Goal: Task Accomplishment & Management: Contribute content

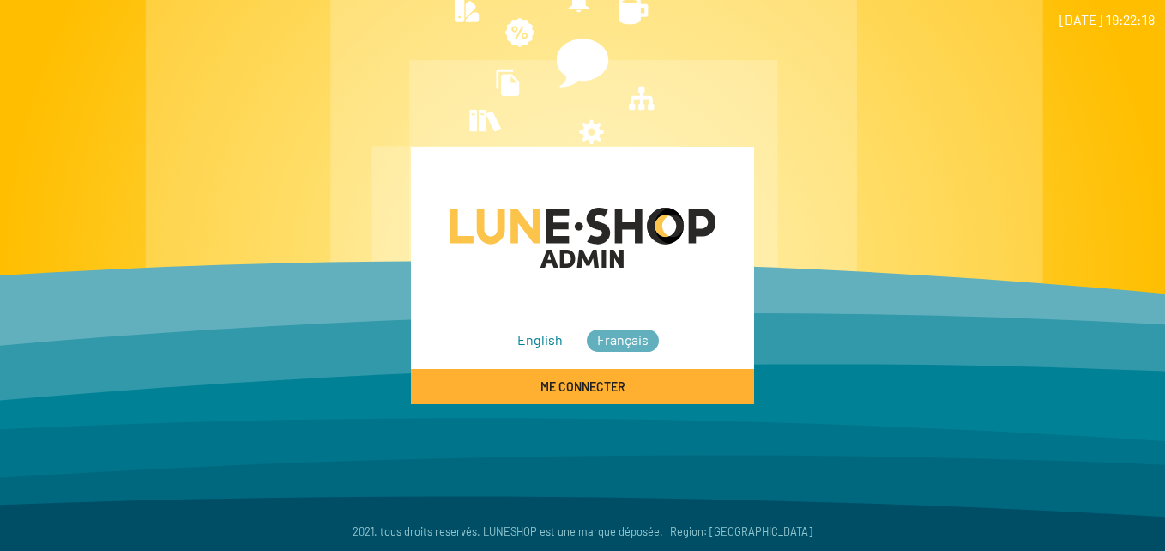
click at [574, 380] on span "Me connecter" at bounding box center [582, 386] width 85 height 15
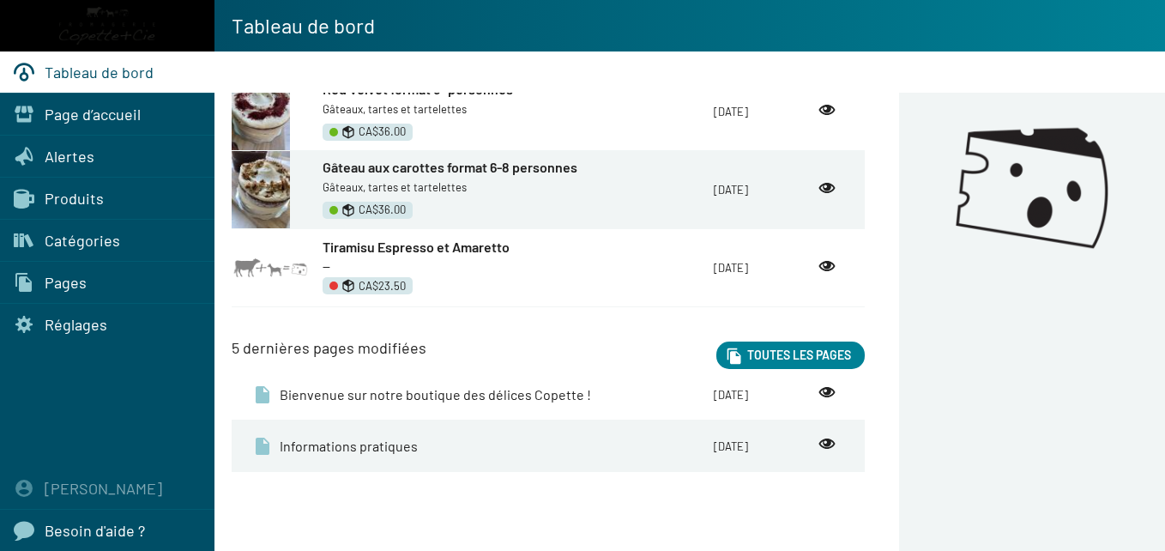
scroll to position [304, 0]
click at [81, 196] on span "Produits" at bounding box center [74, 198] width 59 height 19
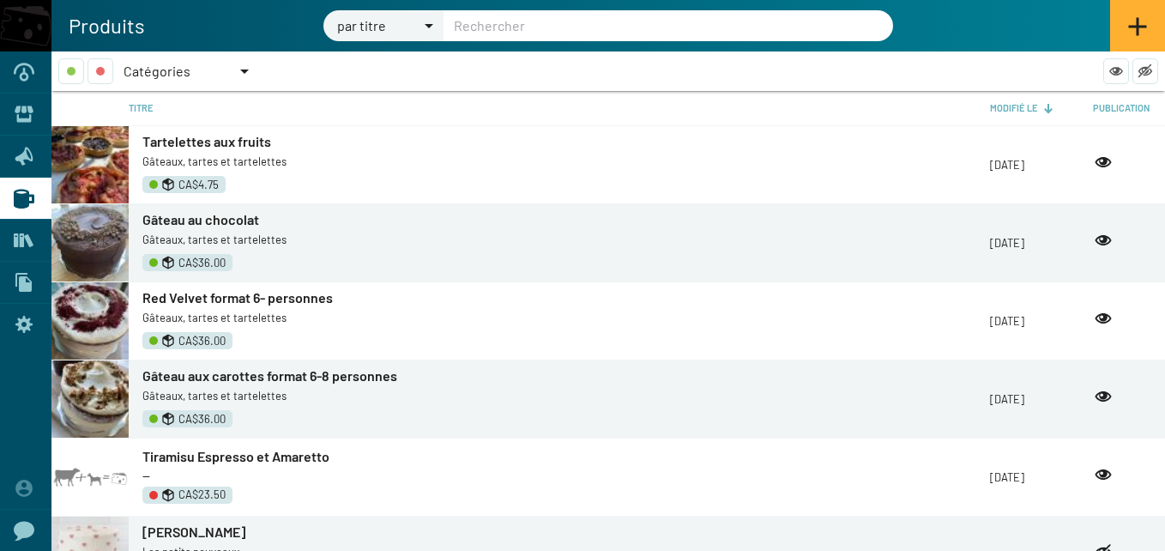
click at [117, 155] on img at bounding box center [89, 164] width 77 height 77
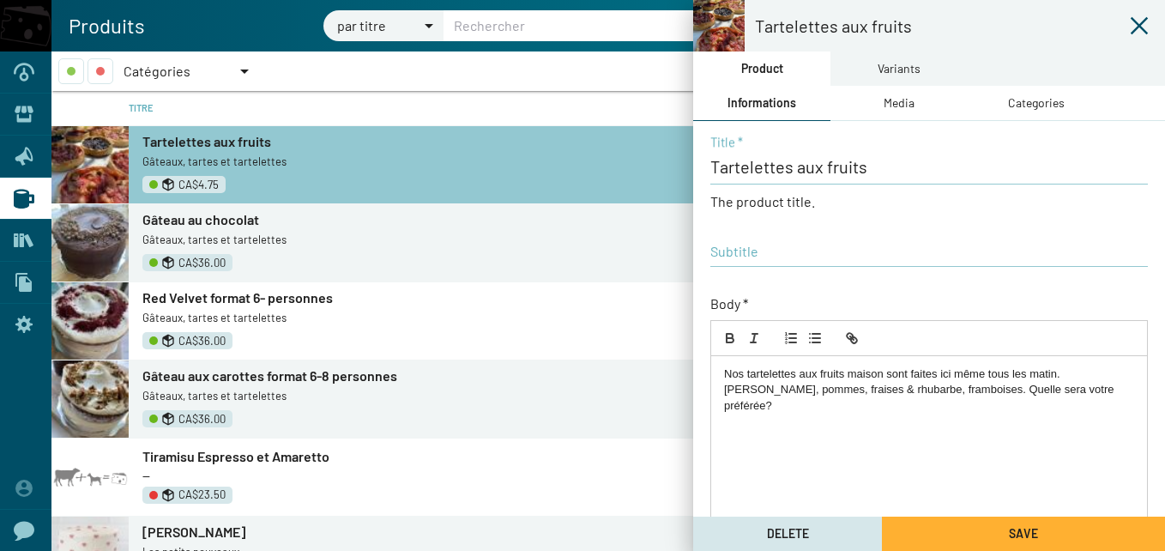
checkbox input "true"
click at [911, 69] on div "Variants" at bounding box center [898, 68] width 43 height 19
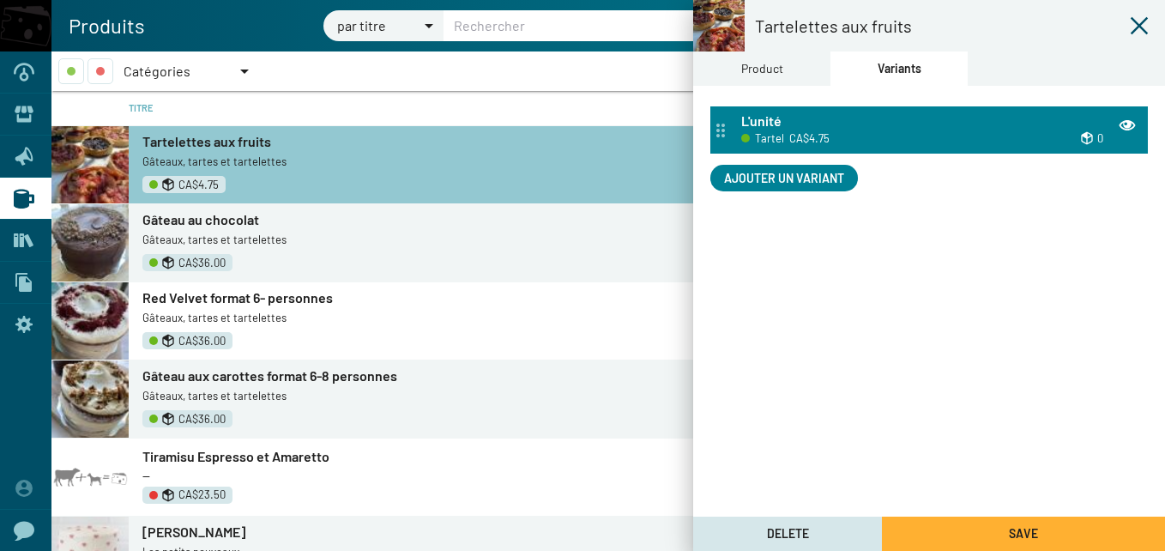
click at [934, 122] on div "L'unité" at bounding box center [939, 121] width 396 height 19
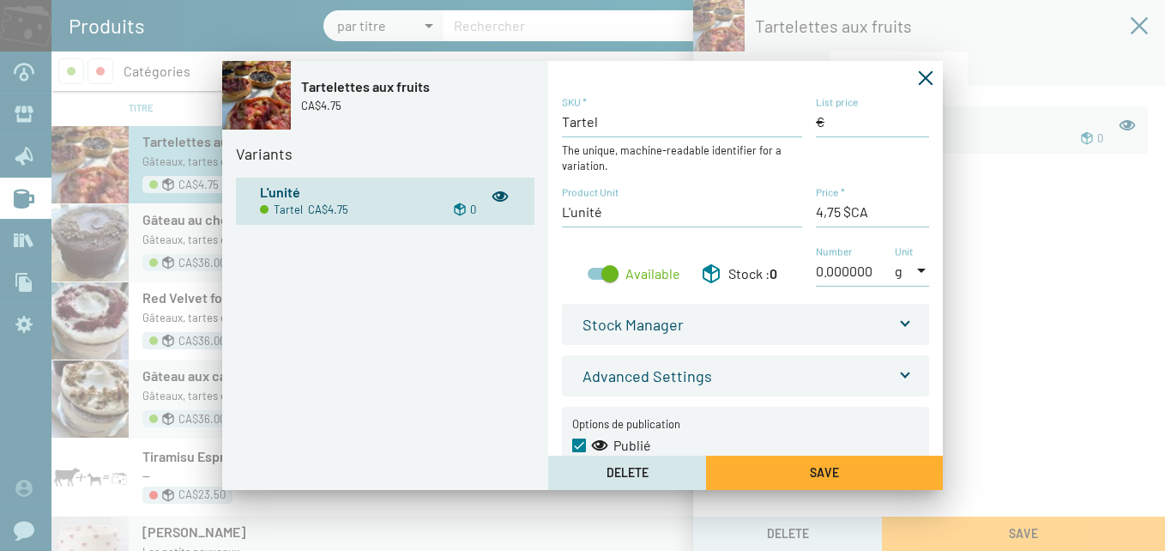
click at [923, 87] on button "button" at bounding box center [925, 78] width 34 height 34
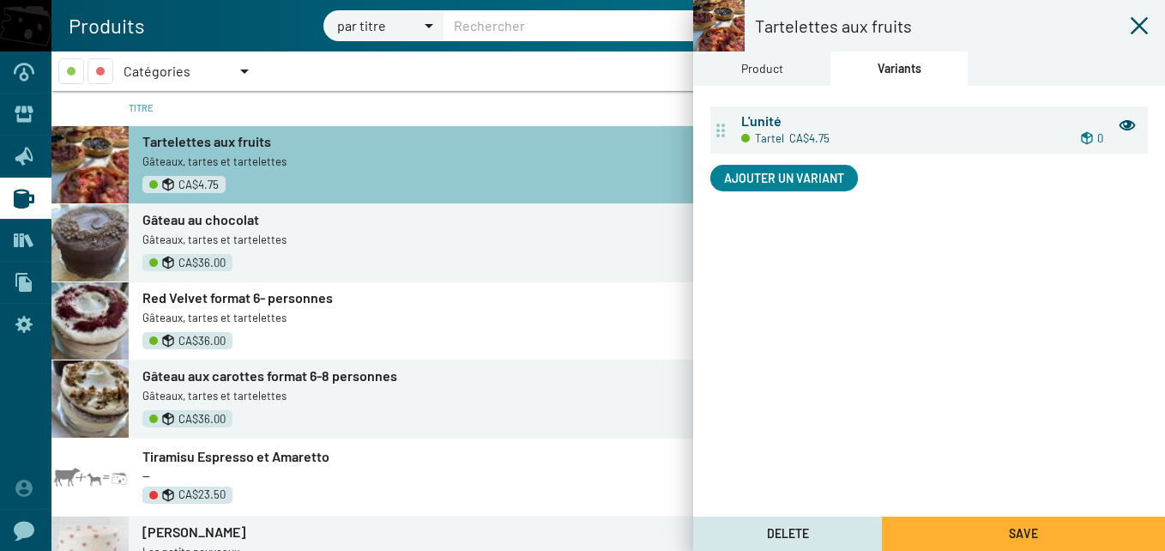
click at [27, 321] on icon at bounding box center [23, 324] width 17 height 17
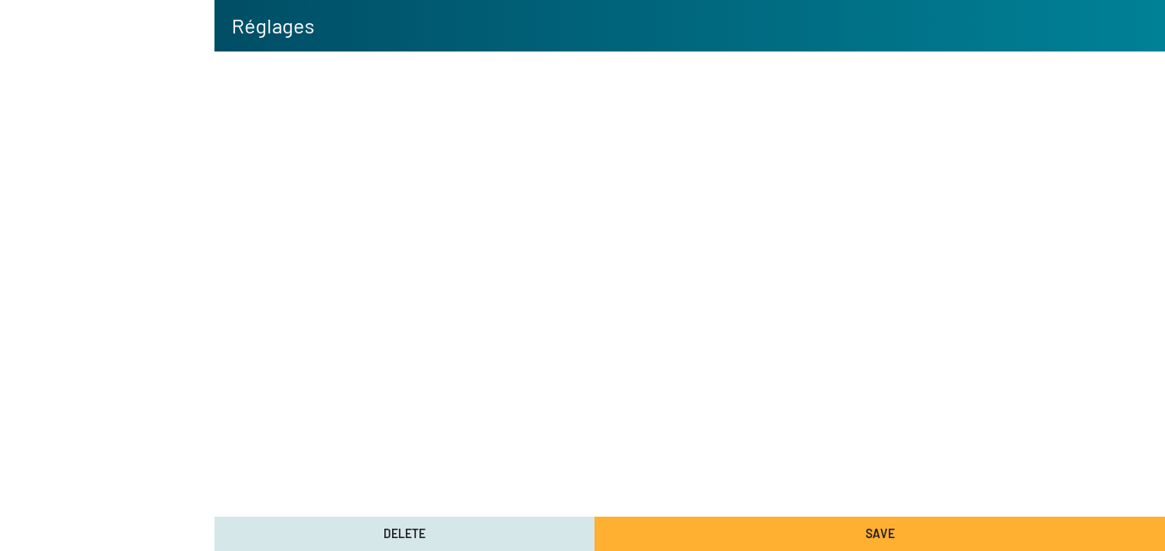
click at [27, 321] on mat-sidenav-container "Tableau de bord Page d’accueil Alertes Produits Catégories Pages Réglages [PERS…" at bounding box center [582, 275] width 1165 height 551
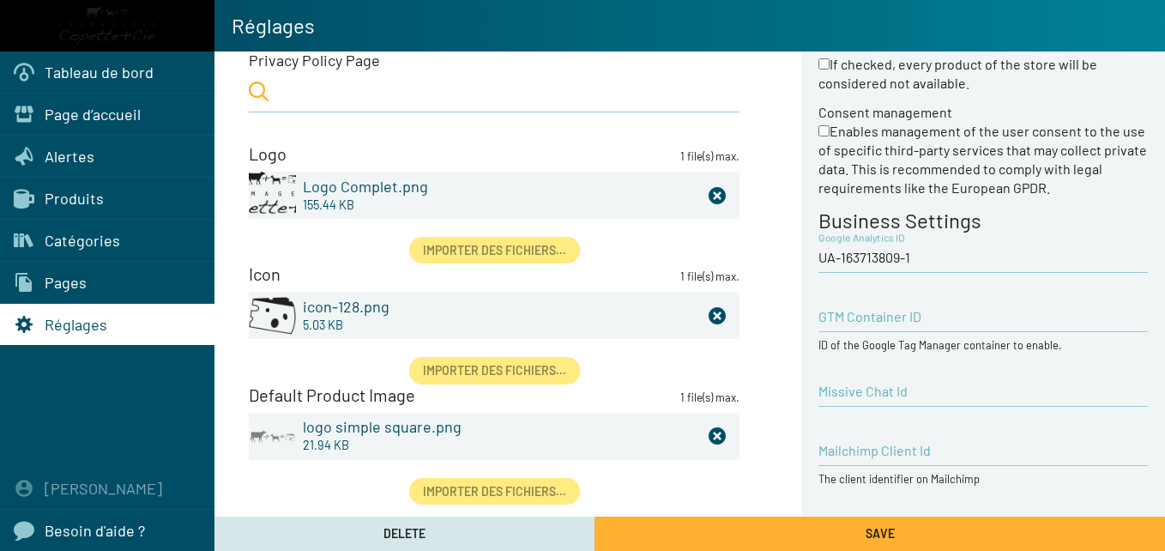
scroll to position [54, 0]
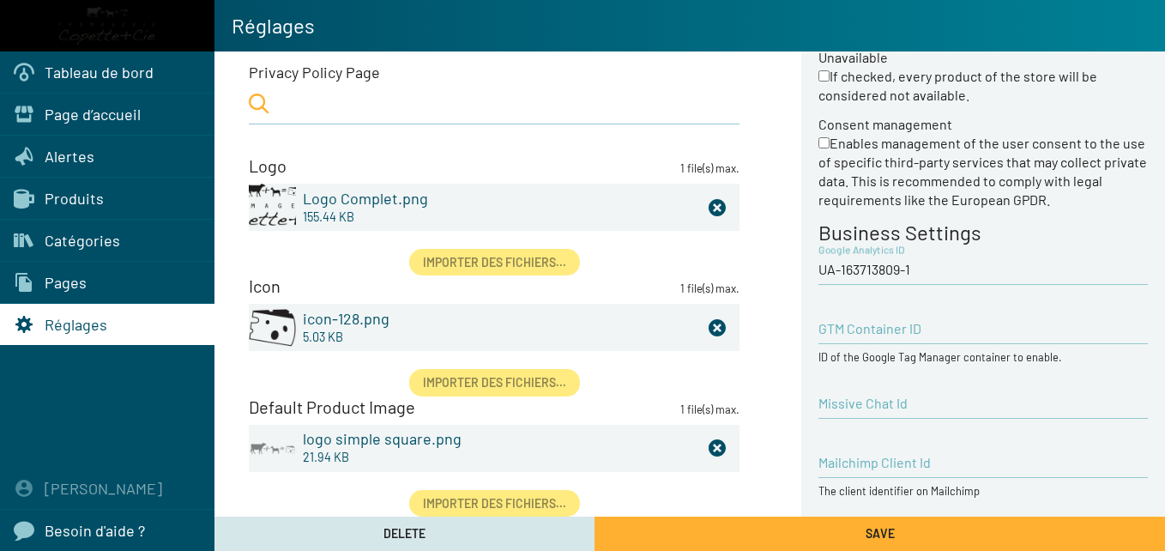
click at [89, 108] on span "Page d’accueil" at bounding box center [93, 114] width 96 height 19
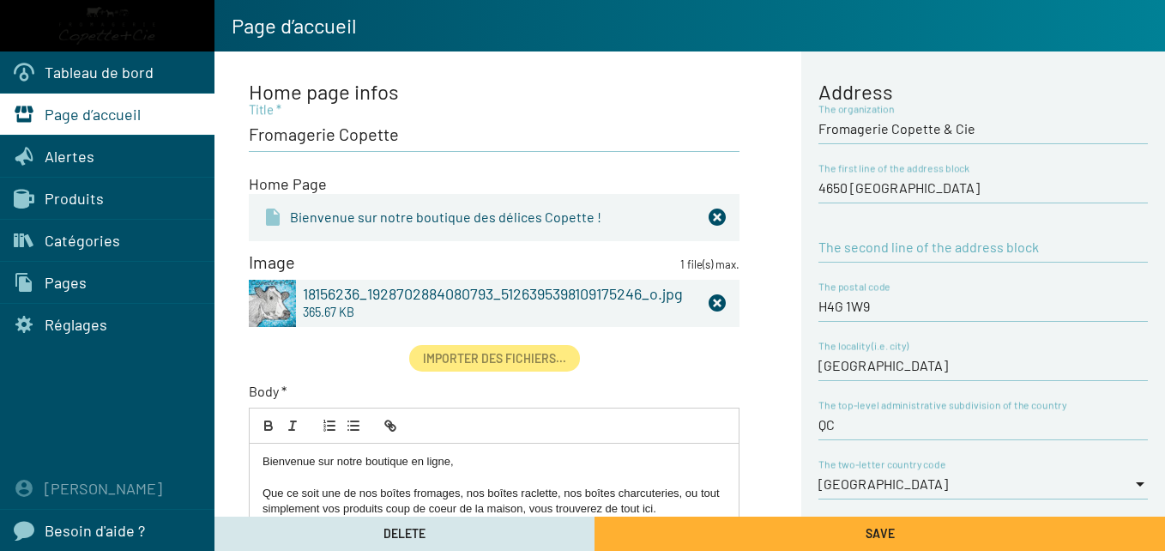
click at [93, 78] on span "Tableau de bord" at bounding box center [99, 72] width 109 height 19
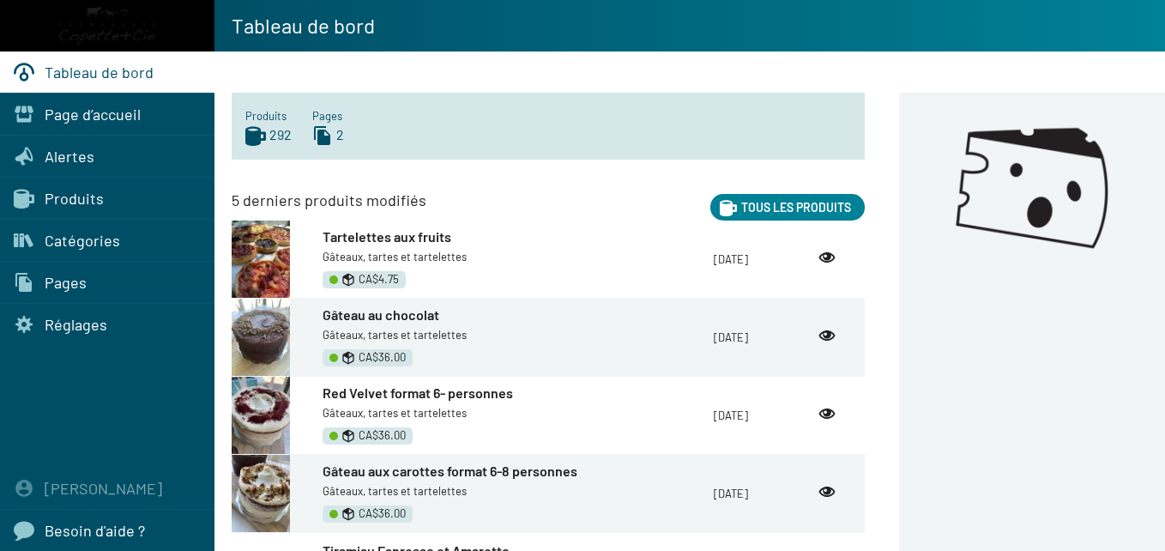
click at [87, 112] on span "Page d’accueil" at bounding box center [93, 114] width 96 height 19
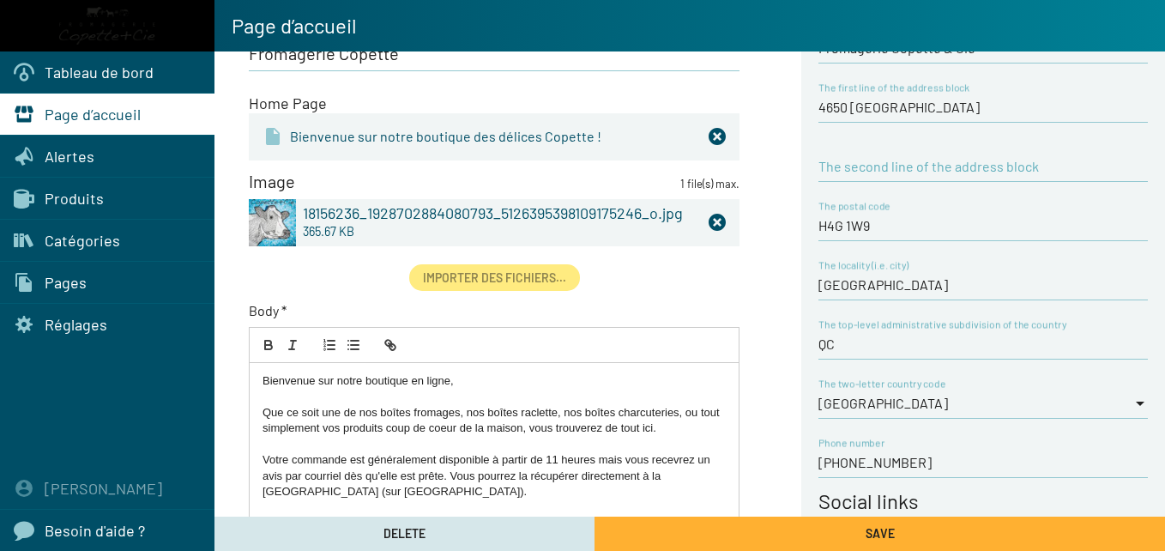
scroll to position [80, 0]
click at [41, 156] on div "Alertes" at bounding box center [107, 156] width 214 height 41
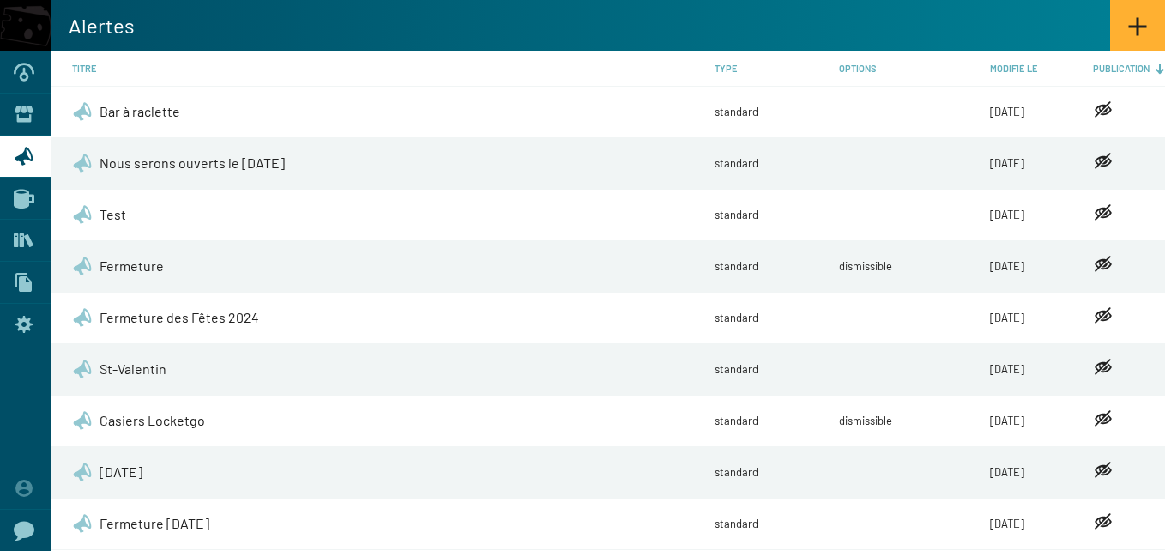
click at [28, 190] on icon at bounding box center [24, 198] width 21 height 21
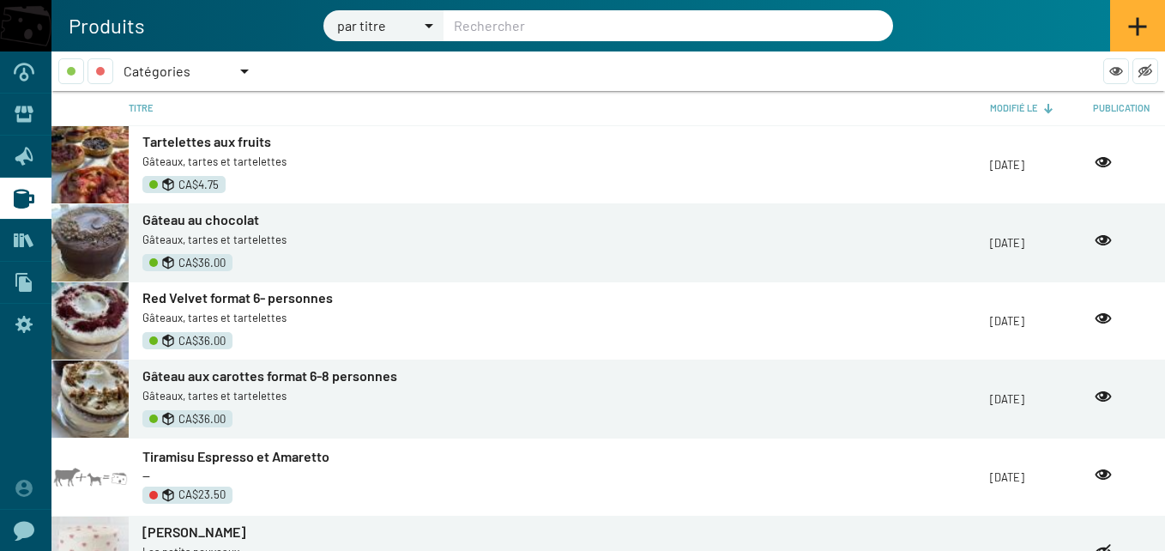
click at [21, 286] on icon at bounding box center [23, 282] width 16 height 19
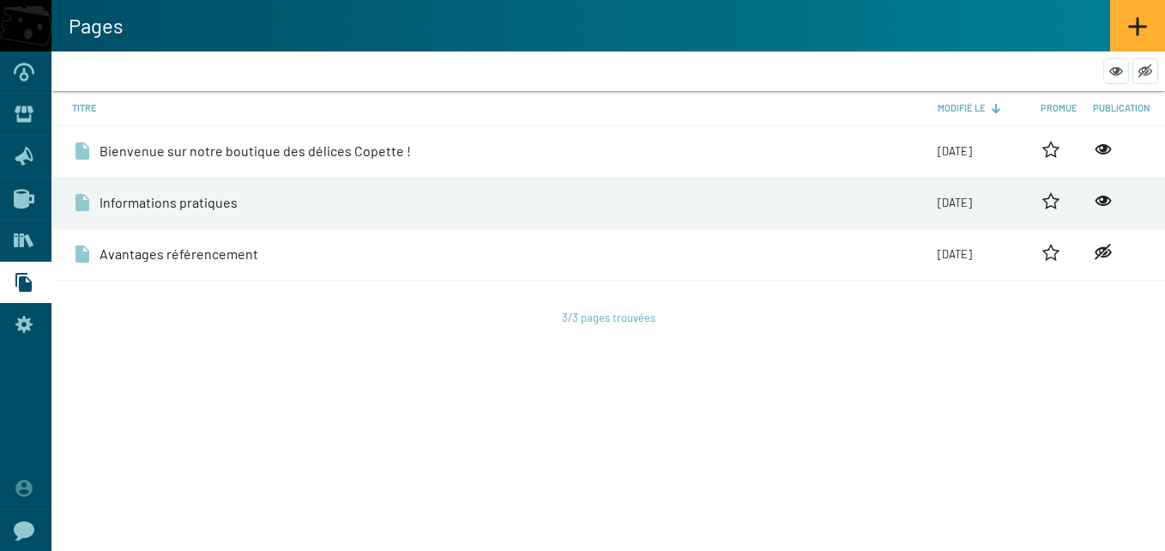
click at [280, 150] on span "Bienvenue sur notre boutique des délices Copette !" at bounding box center [254, 151] width 311 height 19
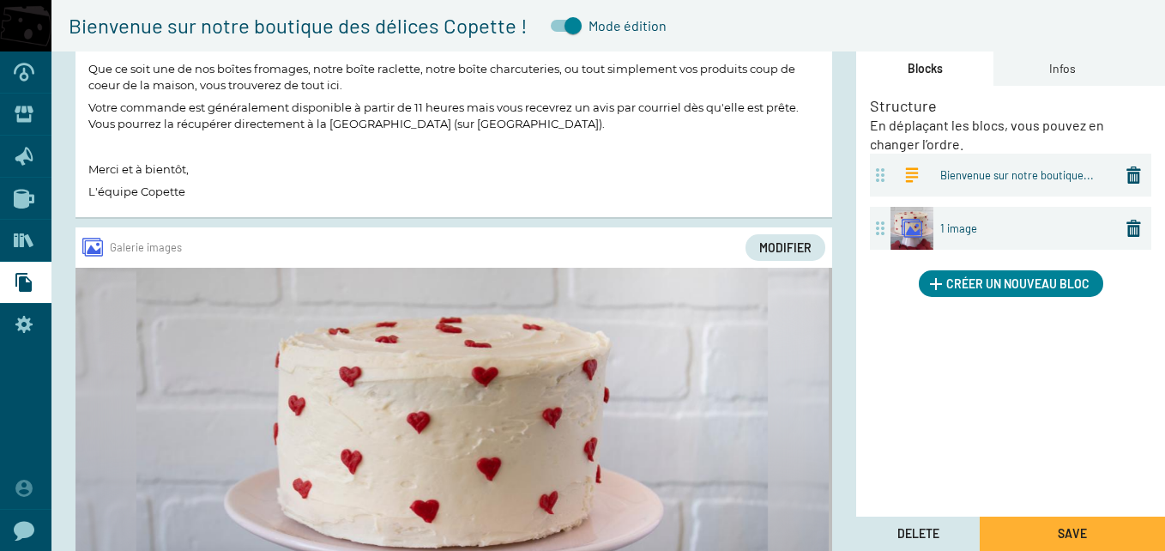
scroll to position [100, 0]
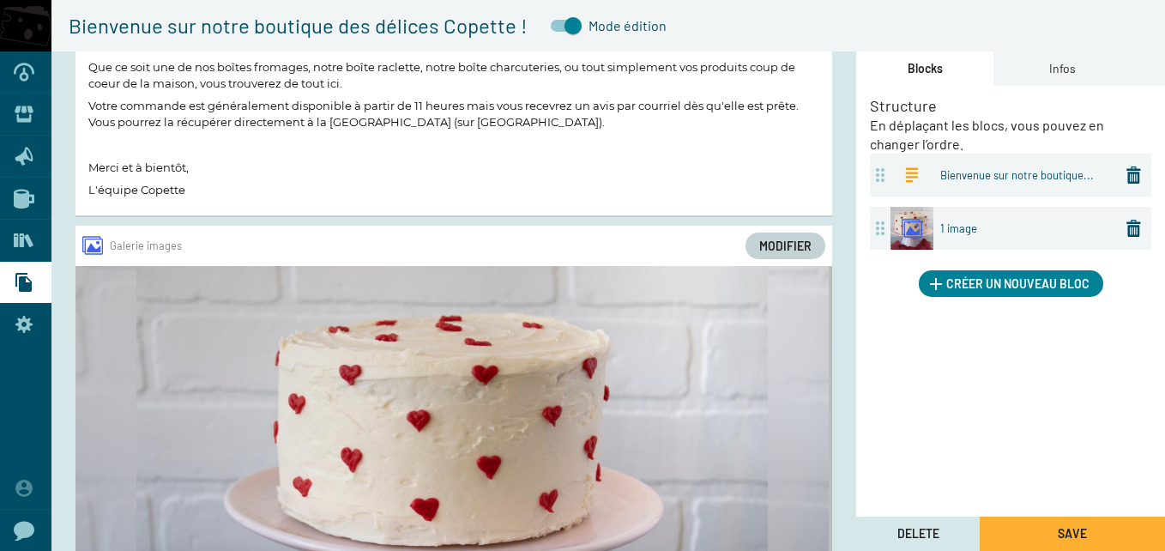
click at [791, 244] on span "Modifier" at bounding box center [785, 245] width 52 height 15
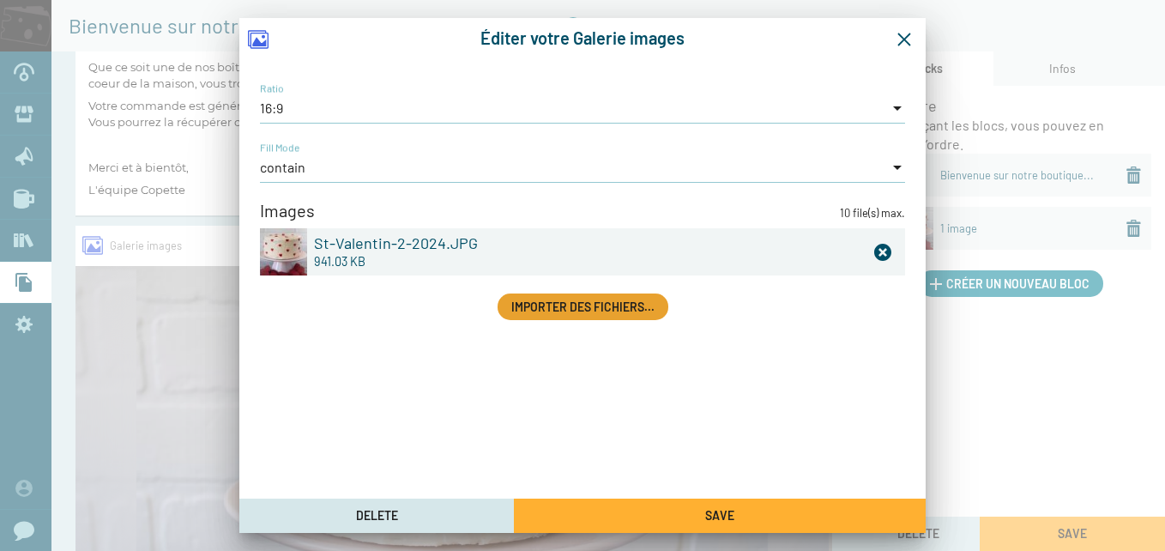
click at [620, 312] on span "Importer des fichiers..." at bounding box center [582, 306] width 143 height 15
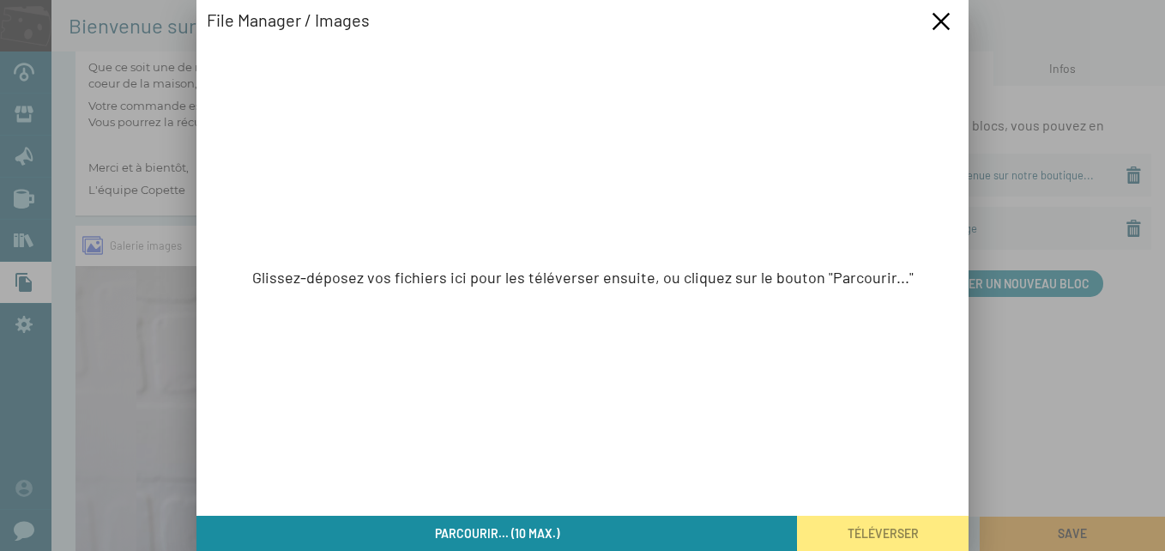
click at [412, 533] on button "Parcourir... (10 max.)" at bounding box center [496, 533] width 600 height 35
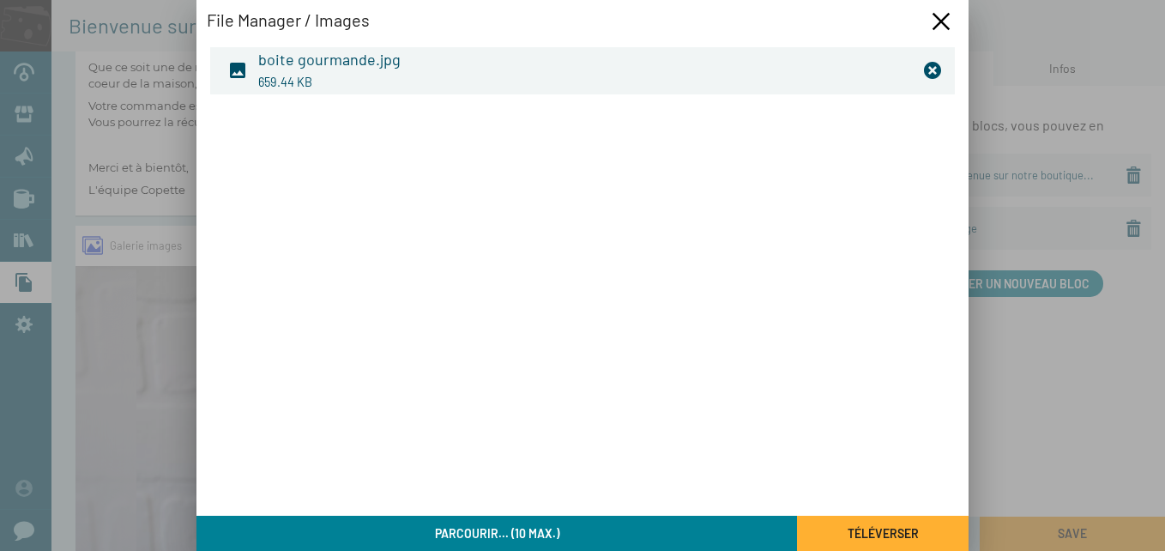
click at [862, 528] on span "Téléverser" at bounding box center [882, 533] width 71 height 15
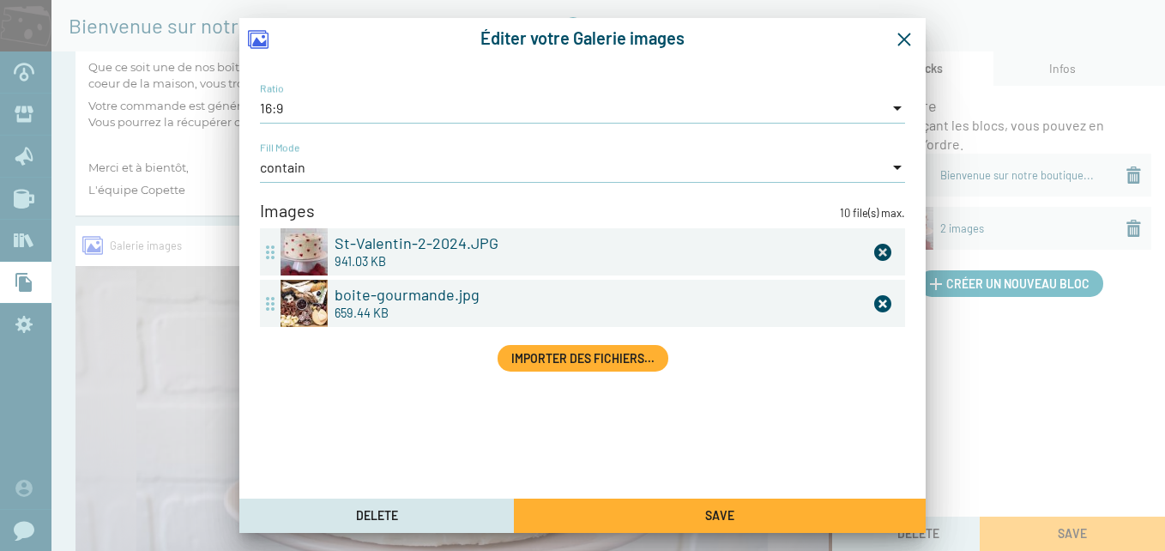
click at [880, 249] on icon at bounding box center [882, 252] width 17 height 17
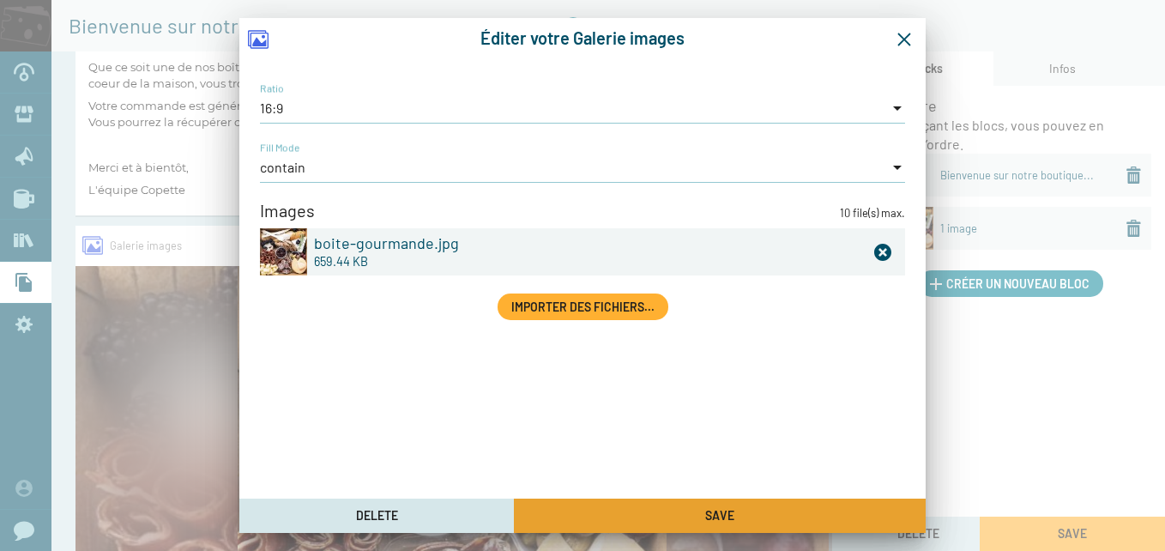
click at [825, 530] on button "Save" at bounding box center [720, 515] width 412 height 34
click at [812, 516] on button "Save" at bounding box center [720, 515] width 412 height 34
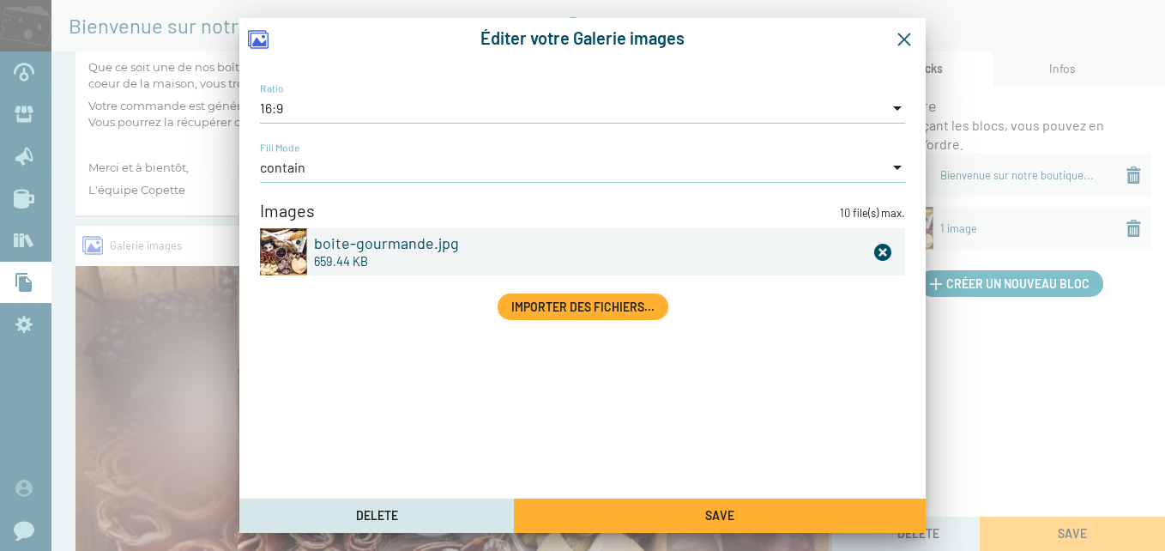
click at [898, 41] on icon "Fermer la fenêtre" at bounding box center [903, 39] width 15 height 15
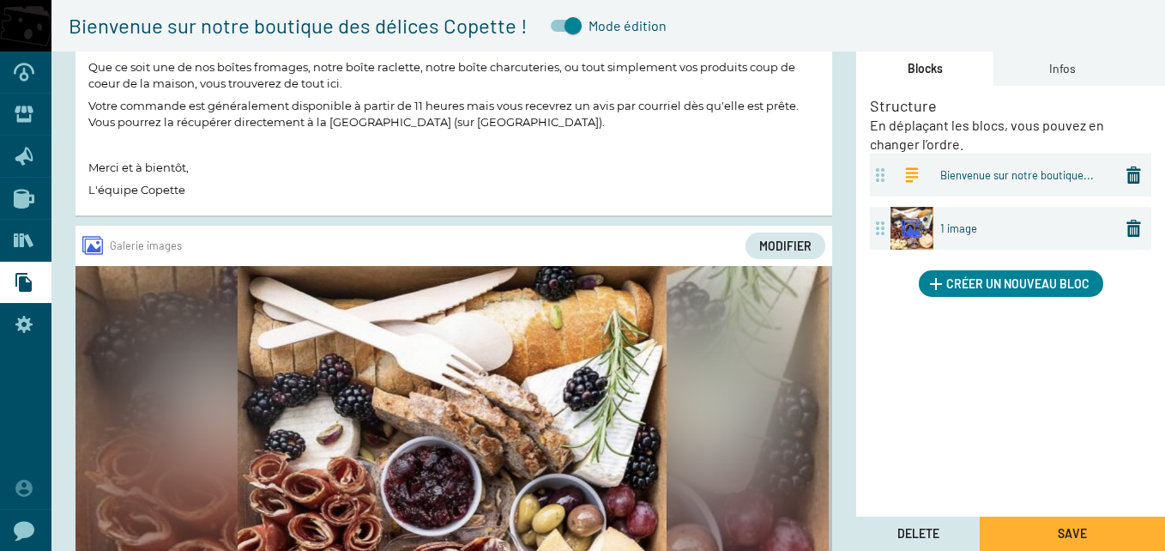
click at [23, 179] on div at bounding box center [25, 198] width 51 height 41
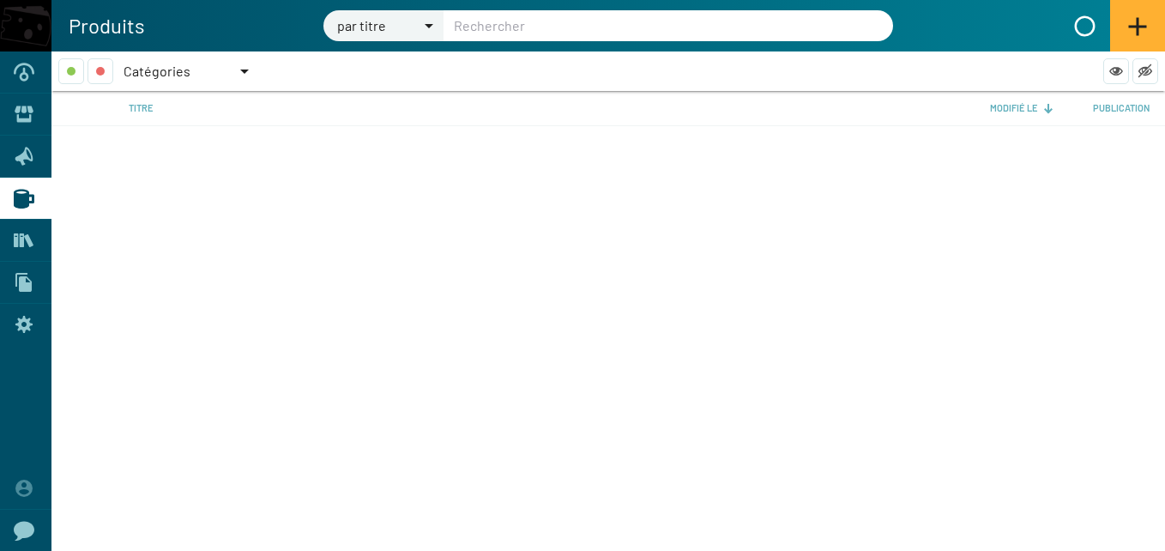
click at [240, 74] on div at bounding box center [244, 71] width 15 height 26
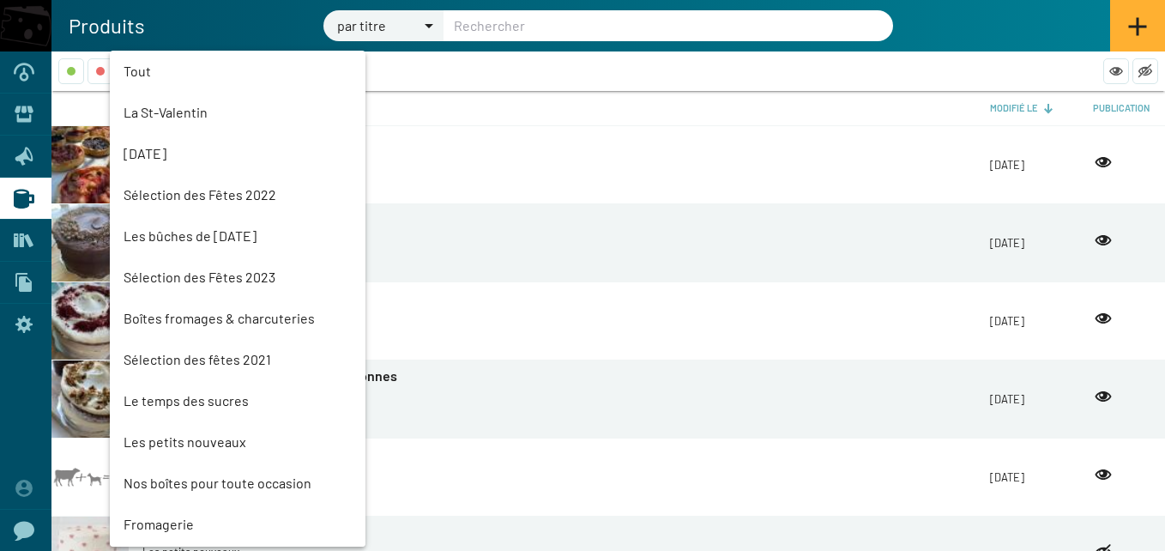
click at [178, 315] on mat-option "Boîtes fromages & charcuteries" at bounding box center [238, 318] width 256 height 41
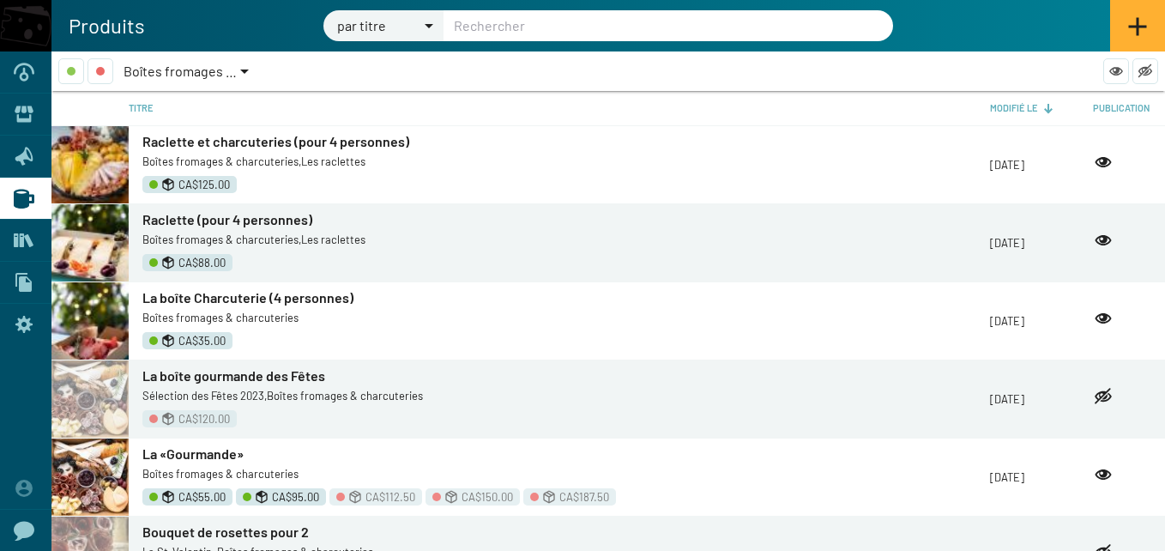
click at [98, 180] on img at bounding box center [89, 164] width 77 height 77
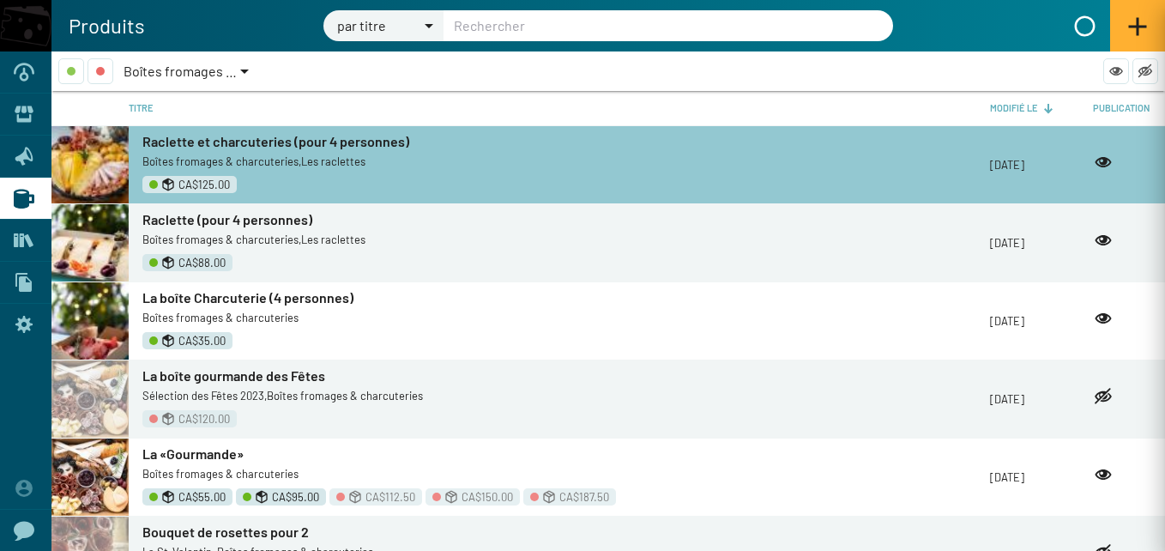
type input "Raclette et charcuteries (pour 4 personnes)"
type input "La raclette parfaite l'hiver"
checkbox input "true"
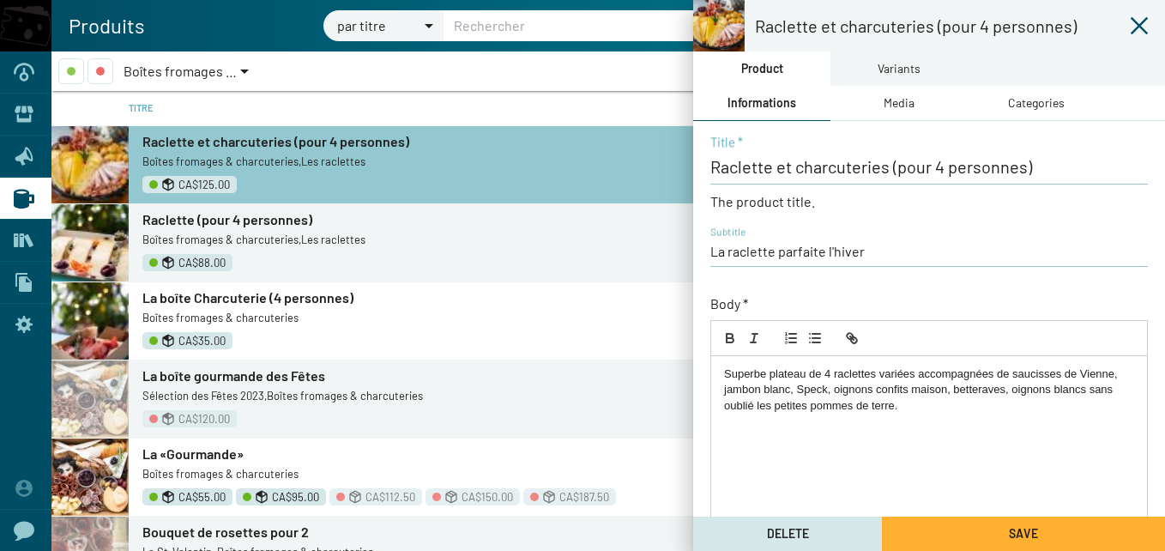
click at [1140, 23] on icon at bounding box center [1139, 25] width 21 height 21
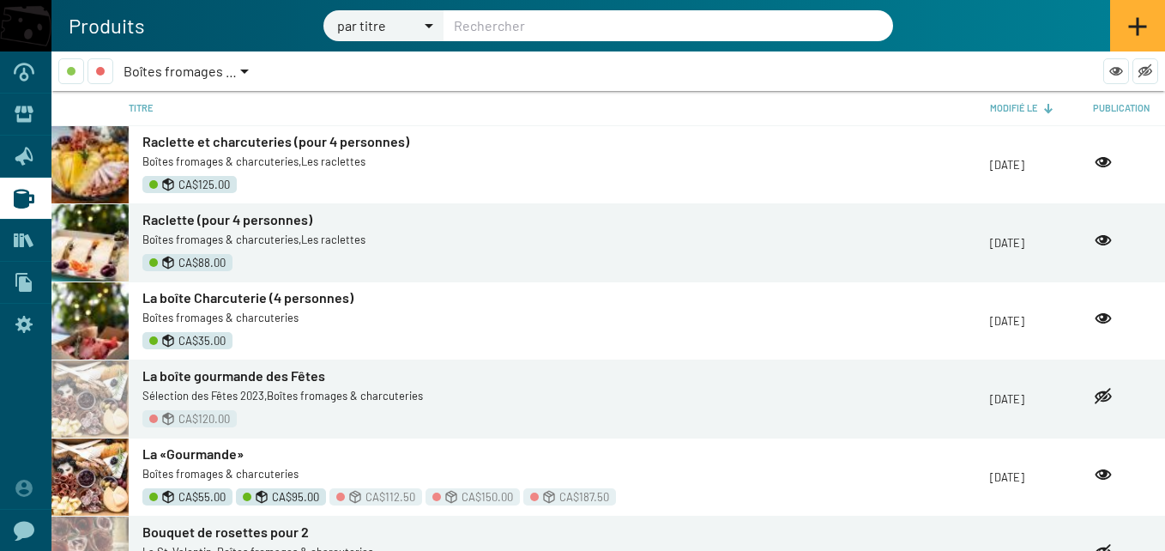
click at [236, 69] on span "Boîtes fromages & charcuteries" at bounding box center [219, 71] width 191 height 16
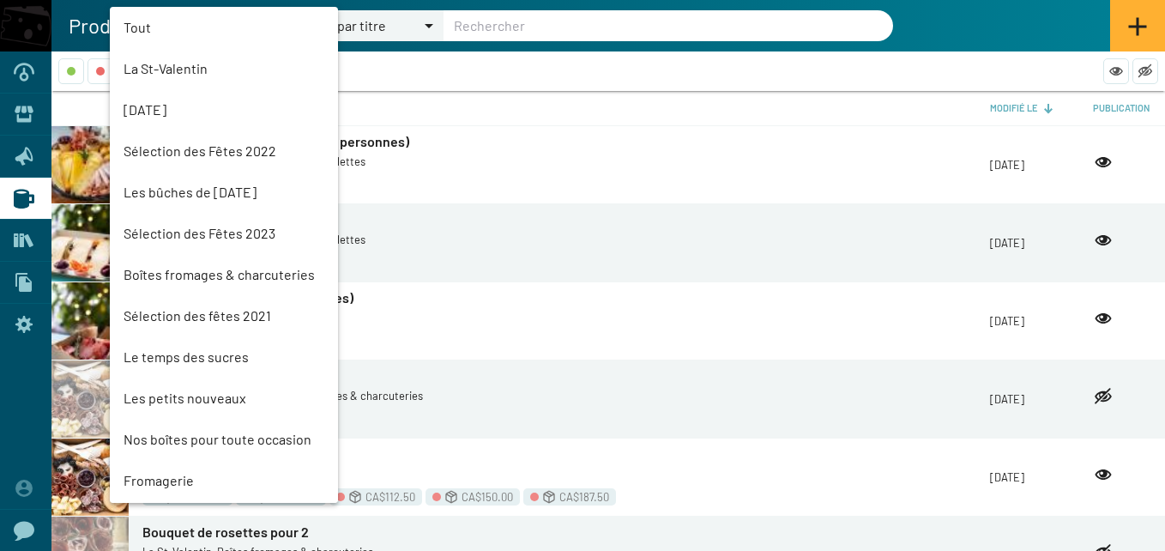
scroll to position [203, 0]
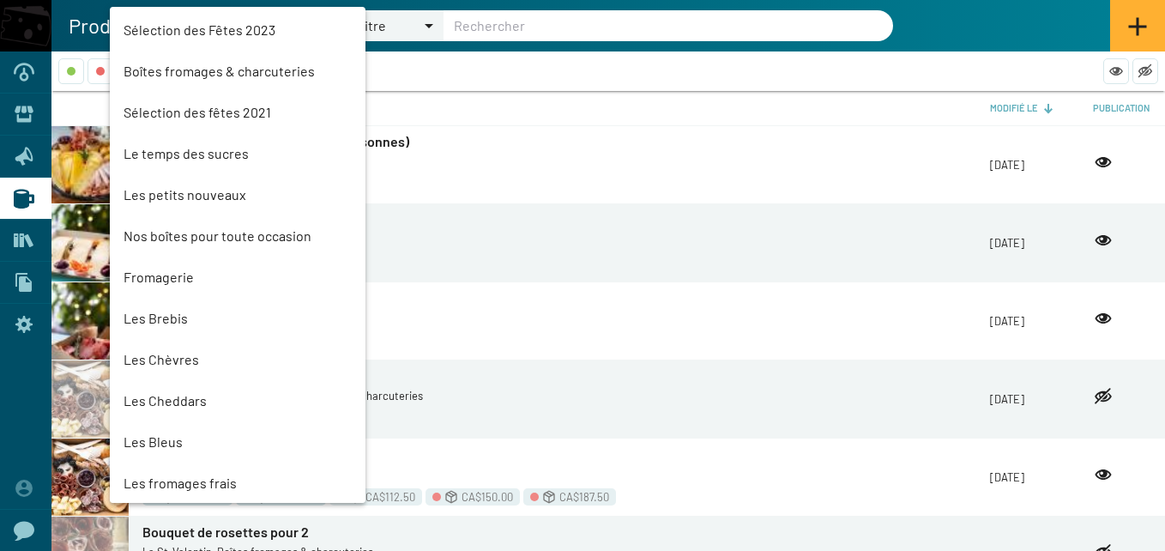
click at [158, 316] on mat-option "Les Brebis" at bounding box center [238, 318] width 256 height 41
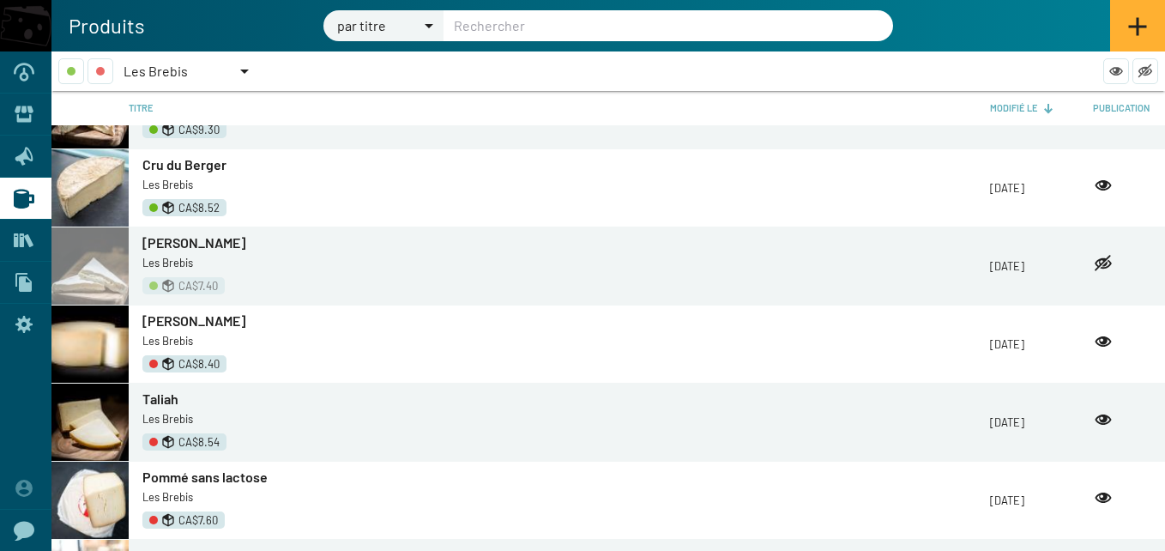
scroll to position [0, 0]
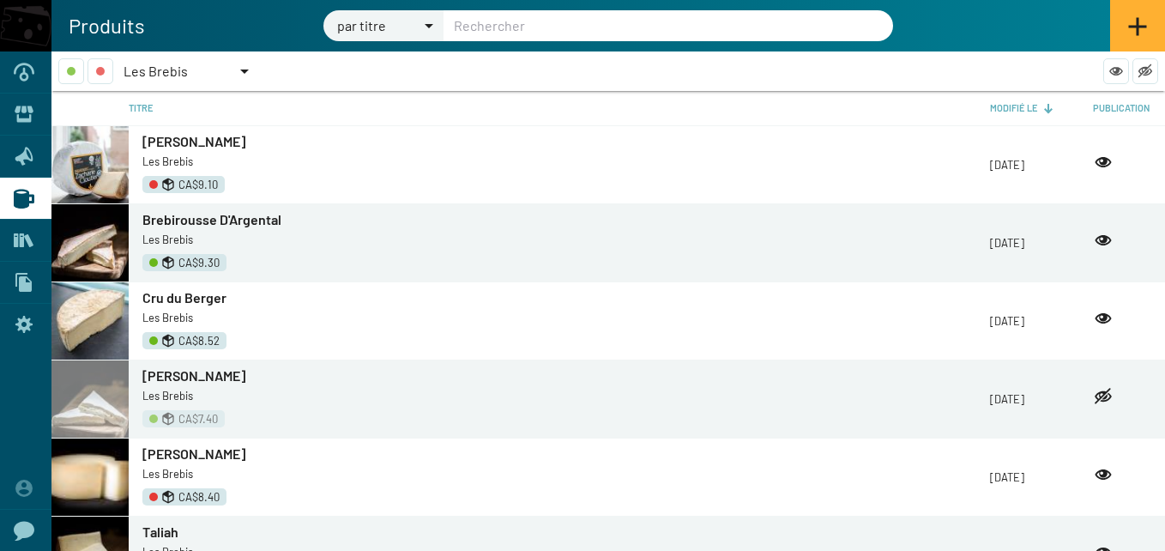
click at [175, 238] on span "Les Brebis" at bounding box center [167, 239] width 51 height 14
click at [105, 244] on img at bounding box center [89, 242] width 77 height 77
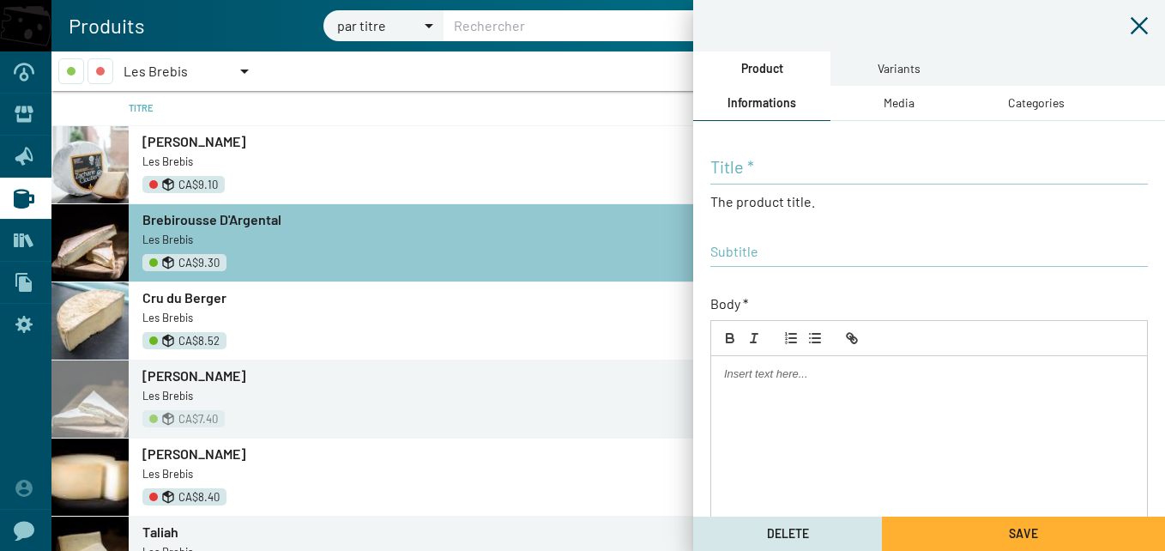
type input "Brebirousse D'Argental"
type input "[GEOGRAPHIC_DATA]"
checkbox input "true"
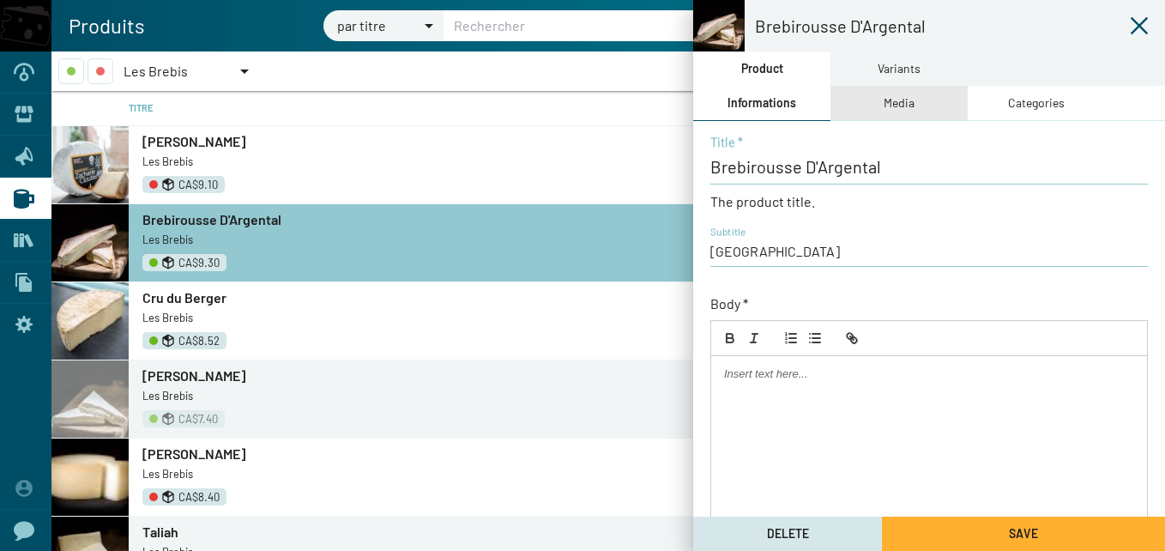
click at [905, 102] on div "Media" at bounding box center [898, 102] width 31 height 19
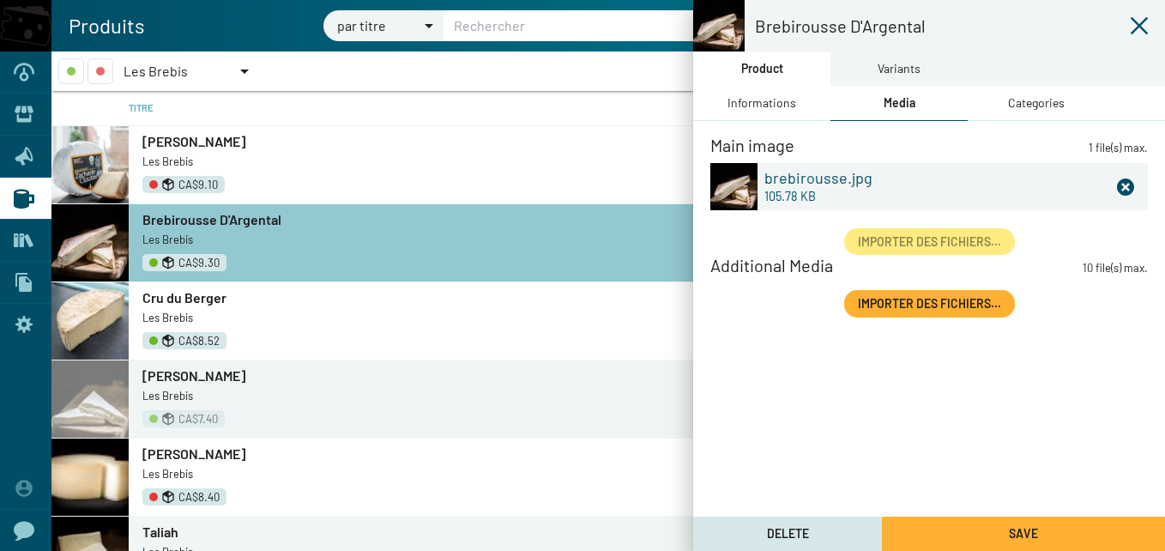
click at [1029, 106] on div "Categories" at bounding box center [1036, 102] width 57 height 19
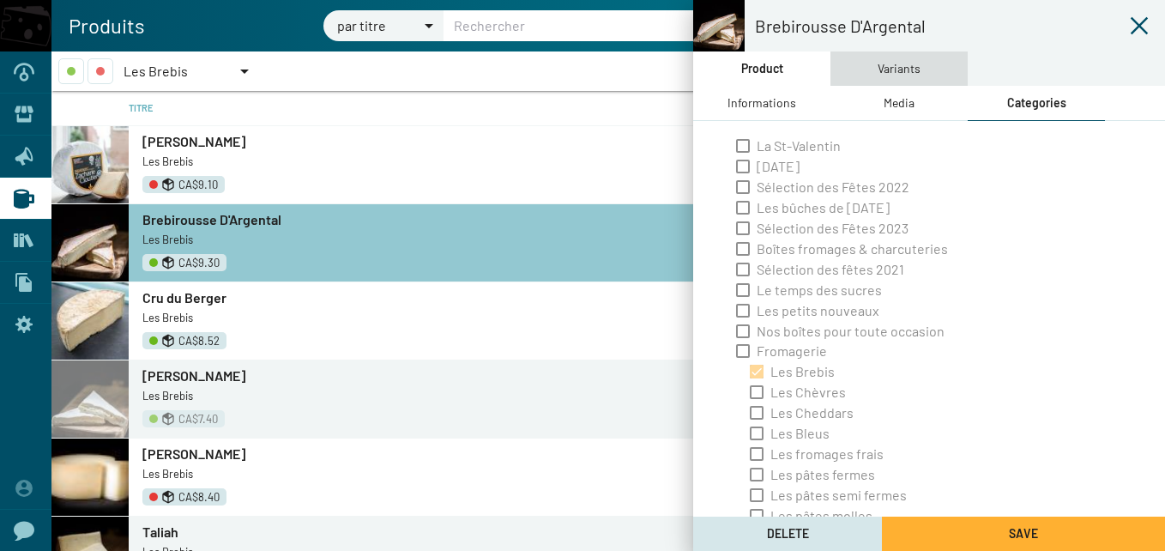
click at [899, 69] on div "Variants" at bounding box center [898, 68] width 43 height 19
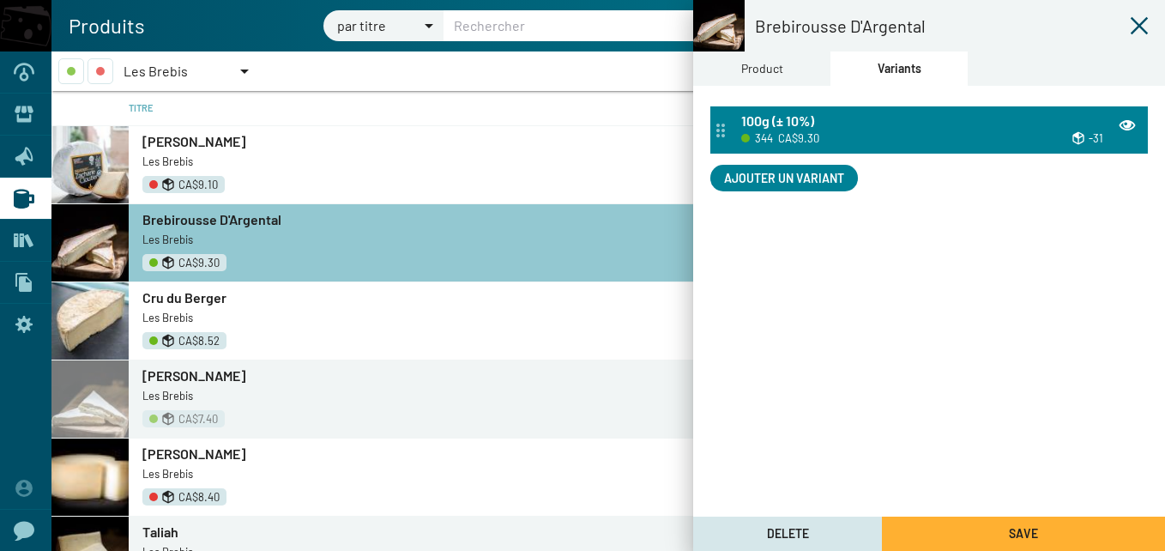
click at [918, 122] on div "100g (± 10%)" at bounding box center [939, 121] width 396 height 19
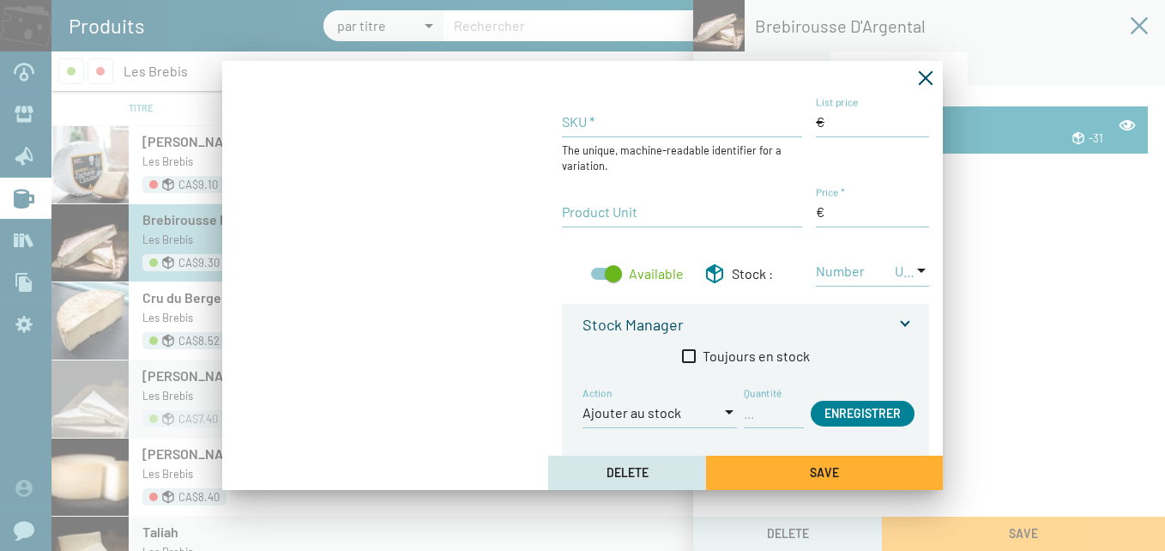
type input "344"
type input "100g (± 10%)"
type input "0.000000"
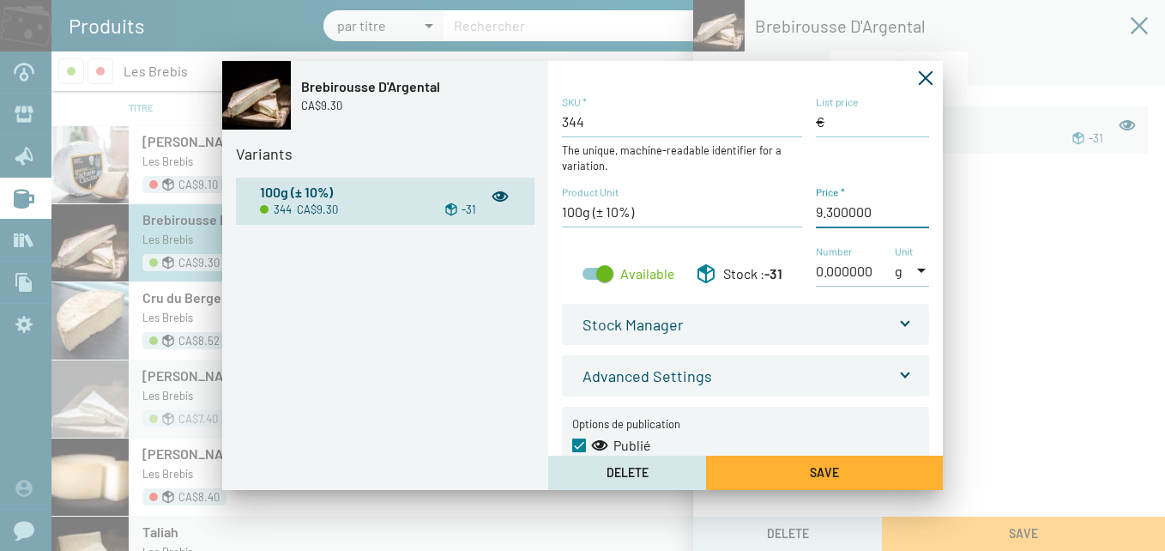
click at [830, 208] on input "Price *" at bounding box center [872, 211] width 113 height 19
type input "9,55 $CA"
click at [791, 473] on button "Save" at bounding box center [824, 472] width 237 height 34
click at [924, 76] on icon "Fermer la fenêtre" at bounding box center [926, 78] width 15 height 15
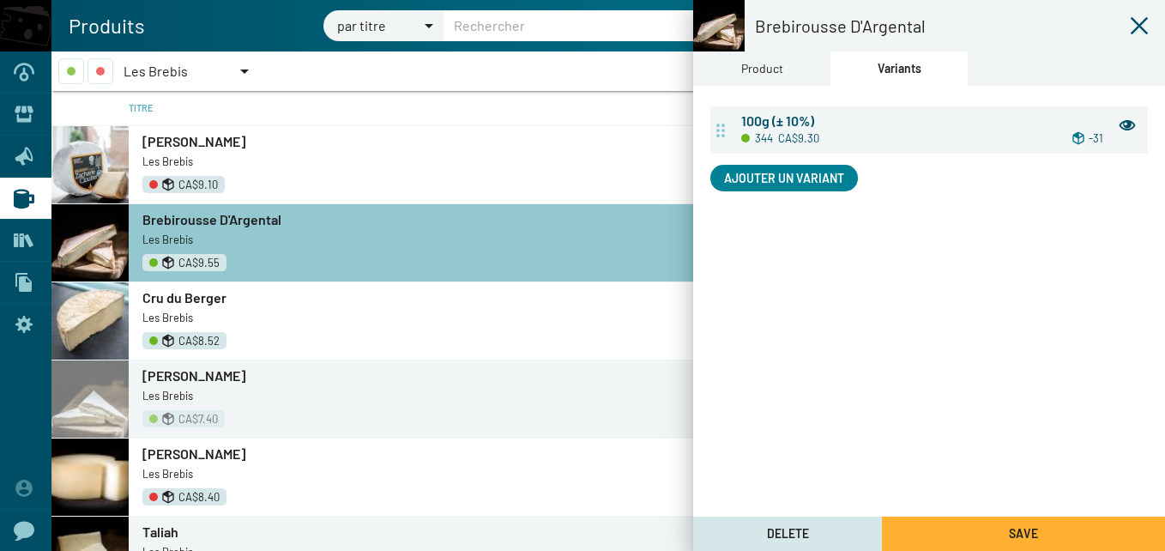
click at [1137, 27] on icon at bounding box center [1139, 25] width 17 height 17
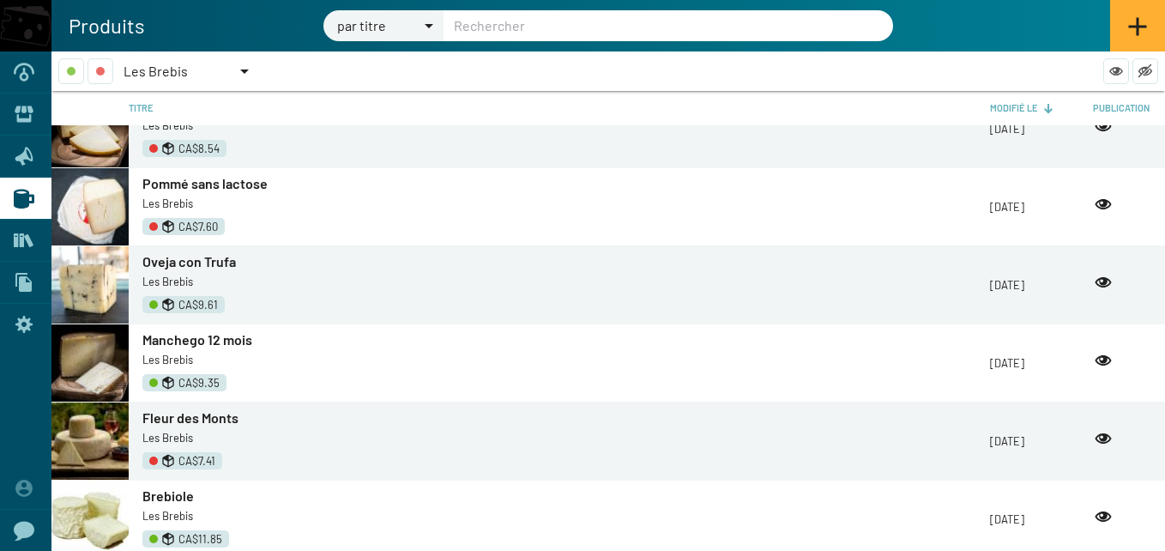
scroll to position [427, 0]
click at [189, 383] on span "CA$9.35" at bounding box center [198, 382] width 41 height 16
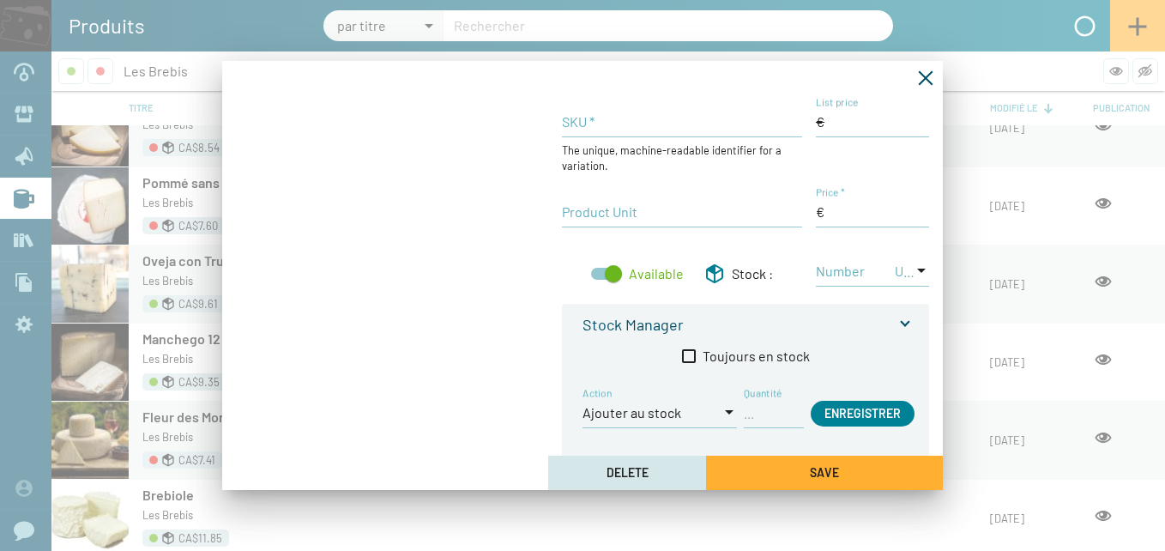
type input "384"
type input "100g (± 10%)"
type input "0.000000"
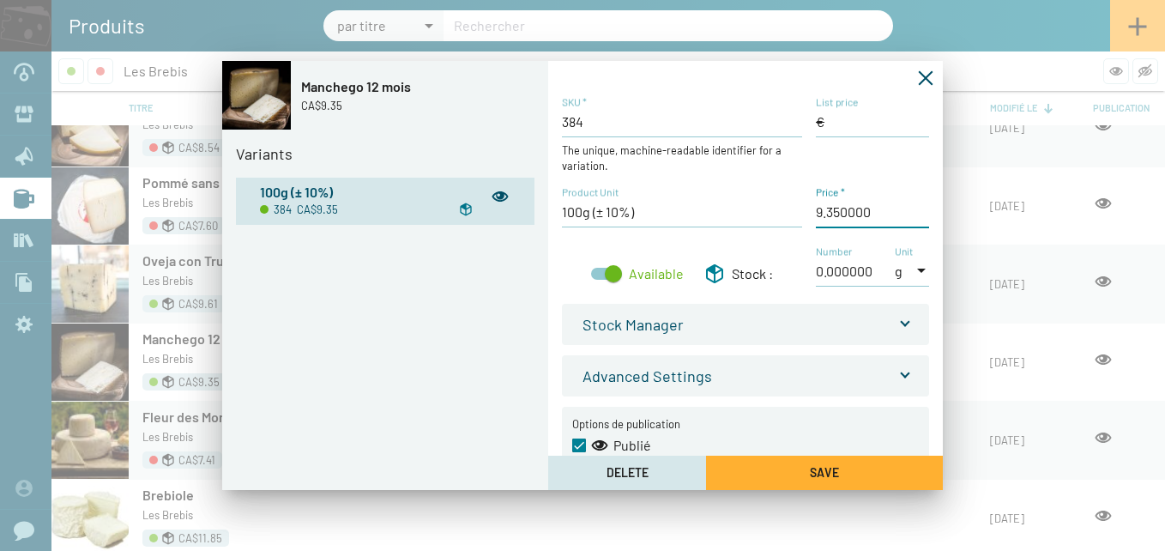
click at [830, 214] on input "Price *" at bounding box center [872, 211] width 113 height 19
type input "9,55 $CA"
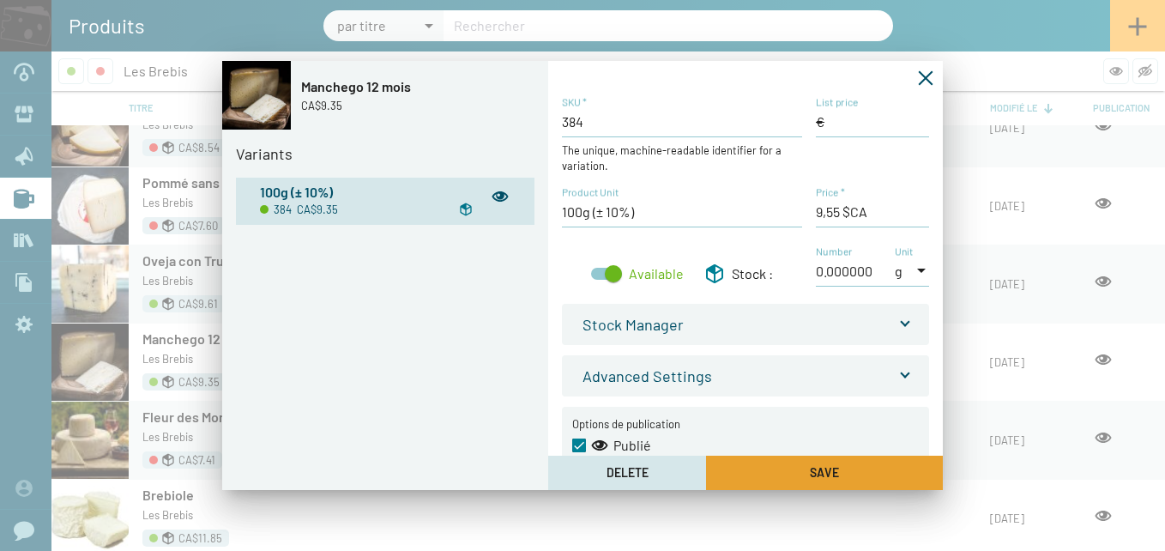
click at [853, 473] on button "Save" at bounding box center [824, 472] width 237 height 34
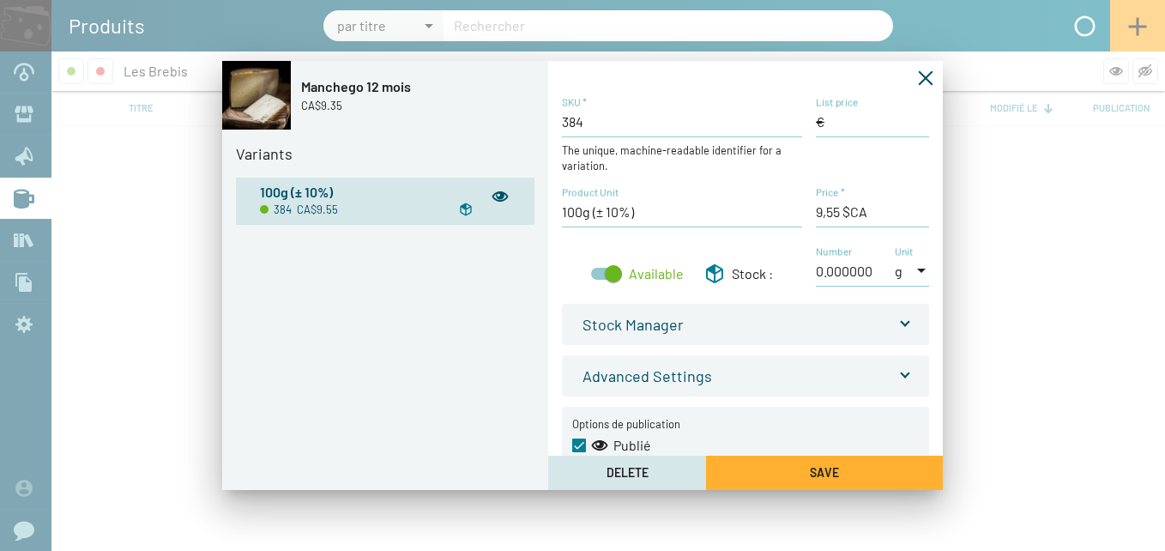
scroll to position [0, 0]
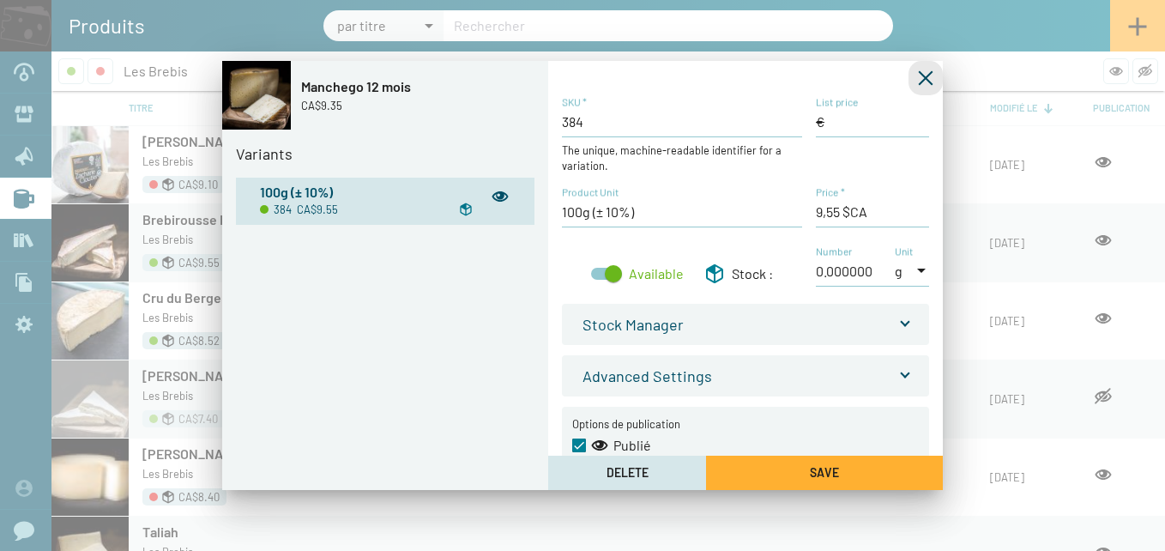
click at [927, 75] on icon "Fermer la fenêtre" at bounding box center [926, 78] width 15 height 15
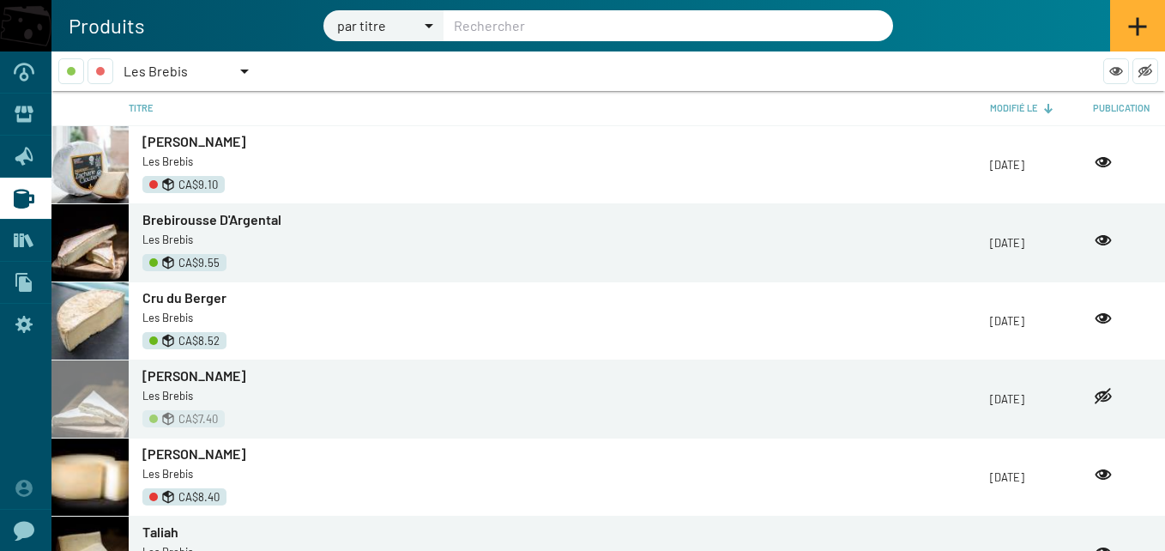
click at [244, 69] on div at bounding box center [244, 71] width 9 height 4
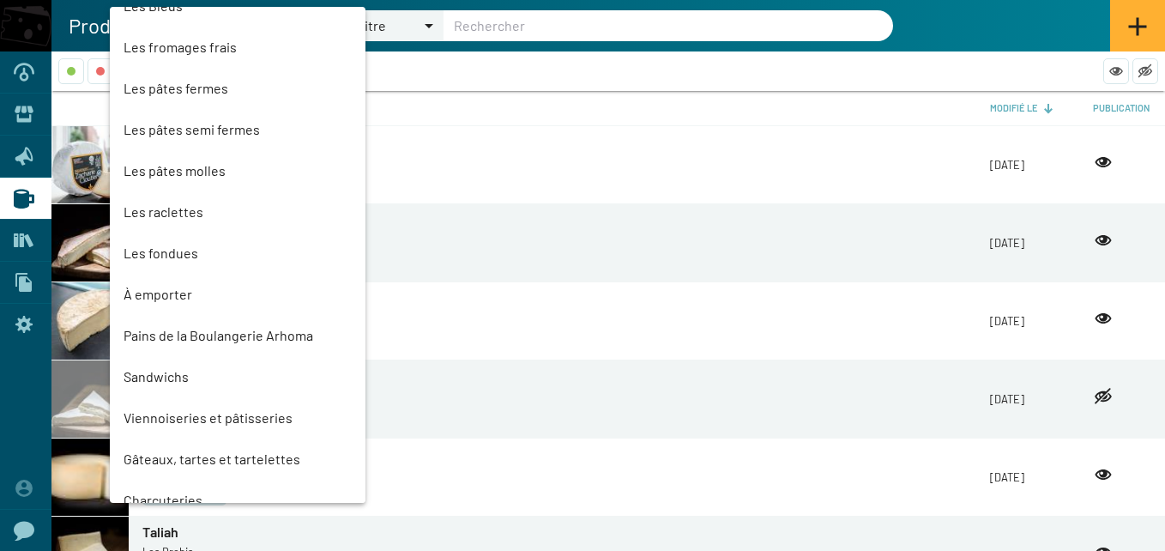
scroll to position [707, 0]
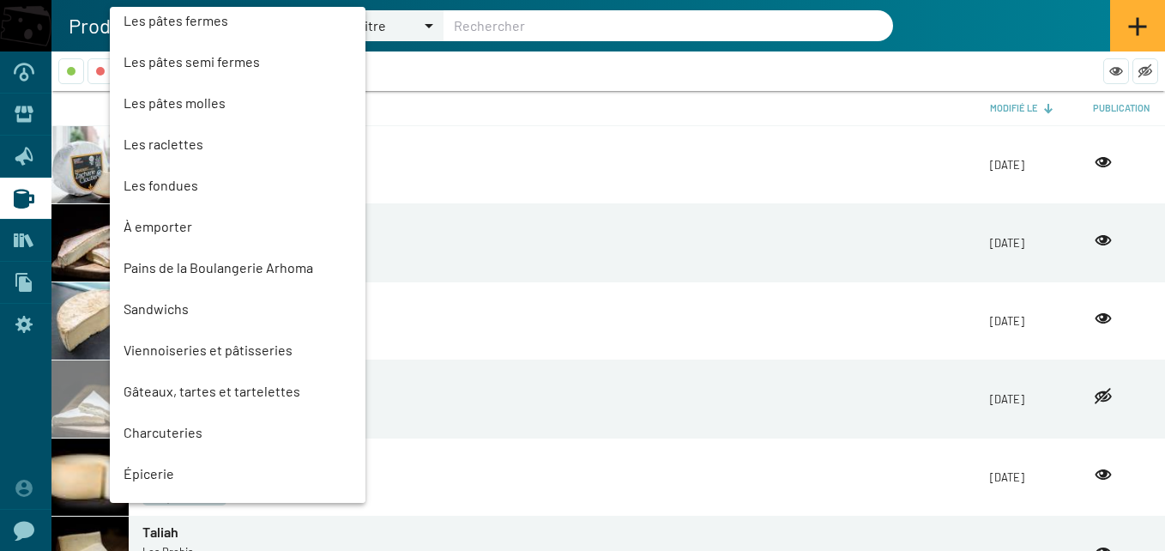
click at [147, 308] on mat-option "Sandwichs" at bounding box center [238, 308] width 256 height 41
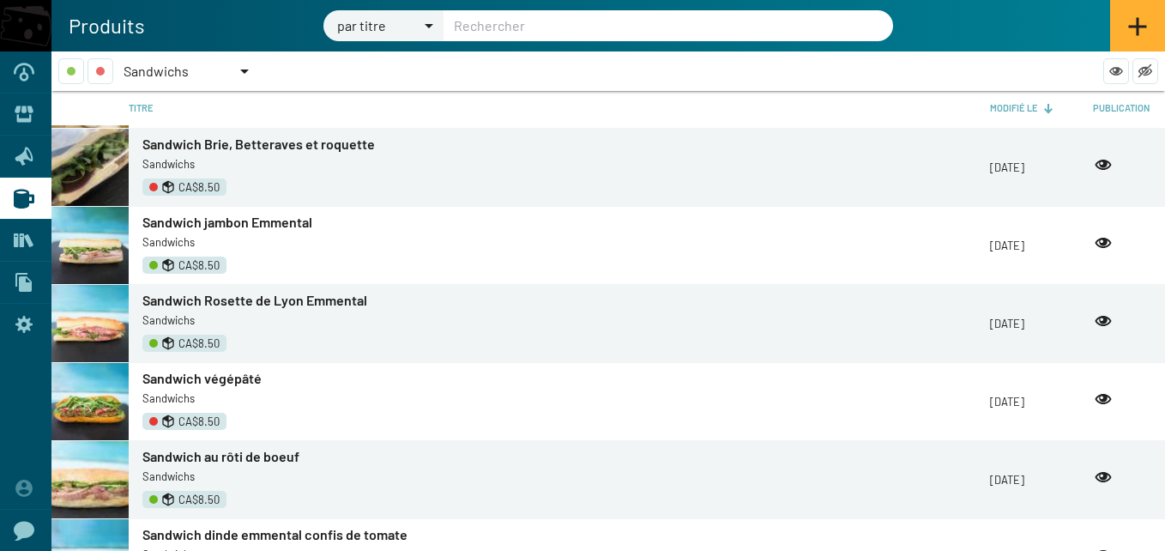
scroll to position [0, 0]
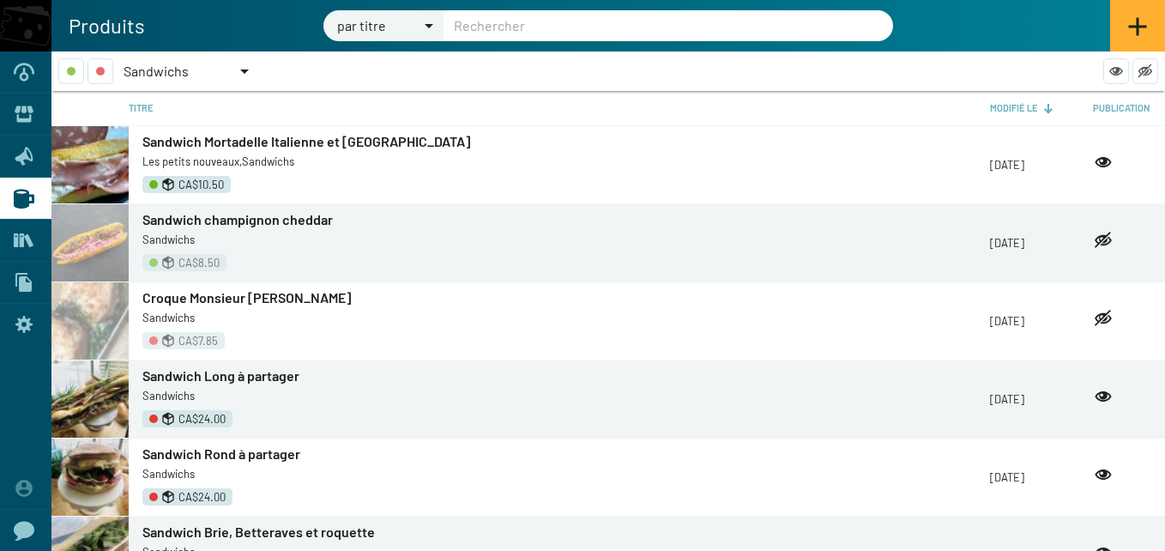
click at [243, 64] on div at bounding box center [244, 71] width 15 height 26
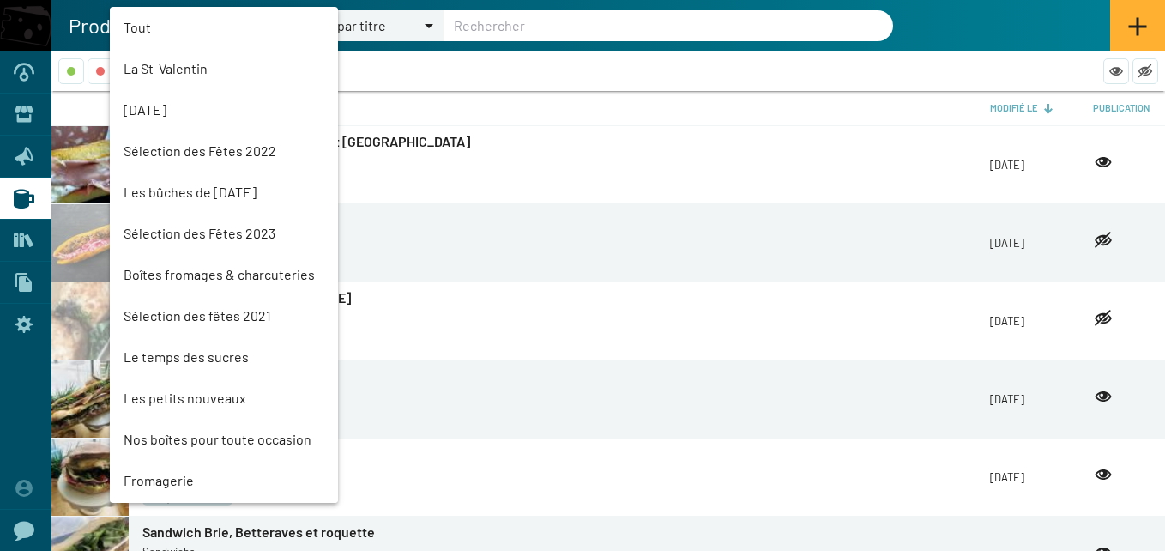
scroll to position [944, 0]
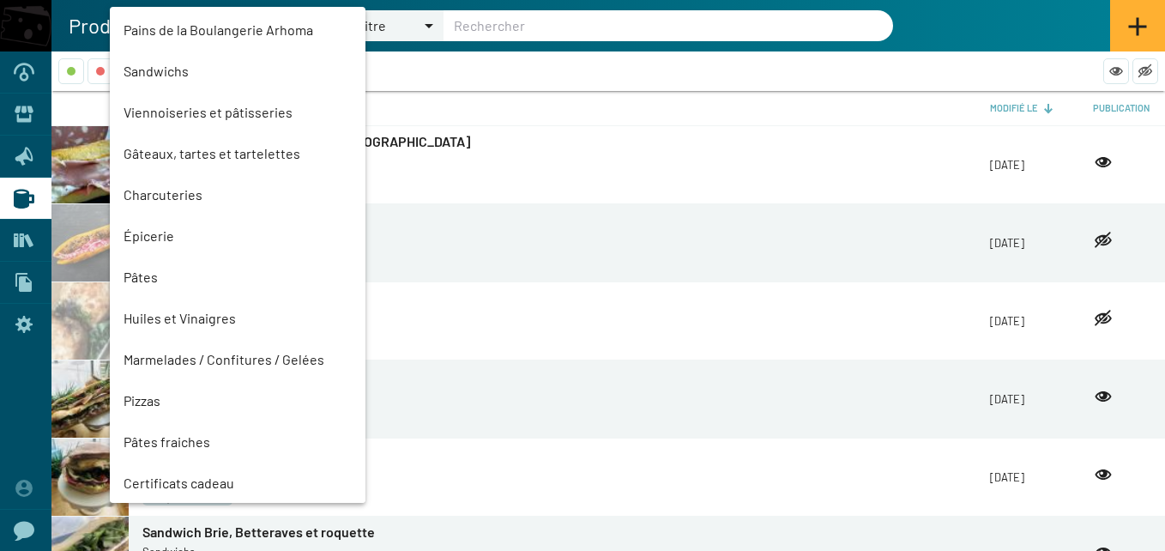
click at [209, 155] on mat-option "Gâteaux, tartes et tartelettes" at bounding box center [238, 153] width 256 height 41
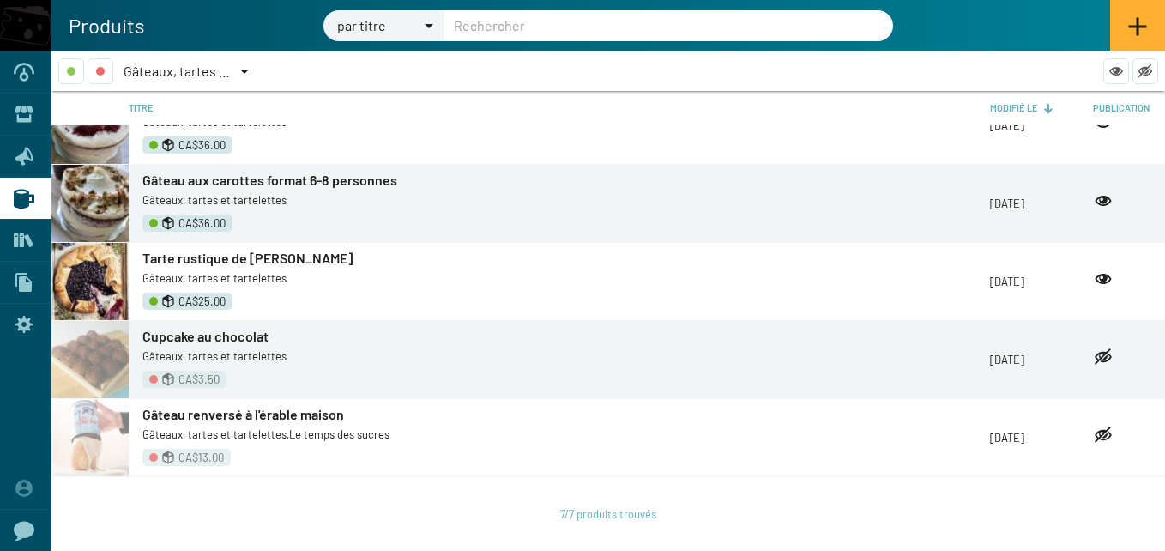
scroll to position [0, 0]
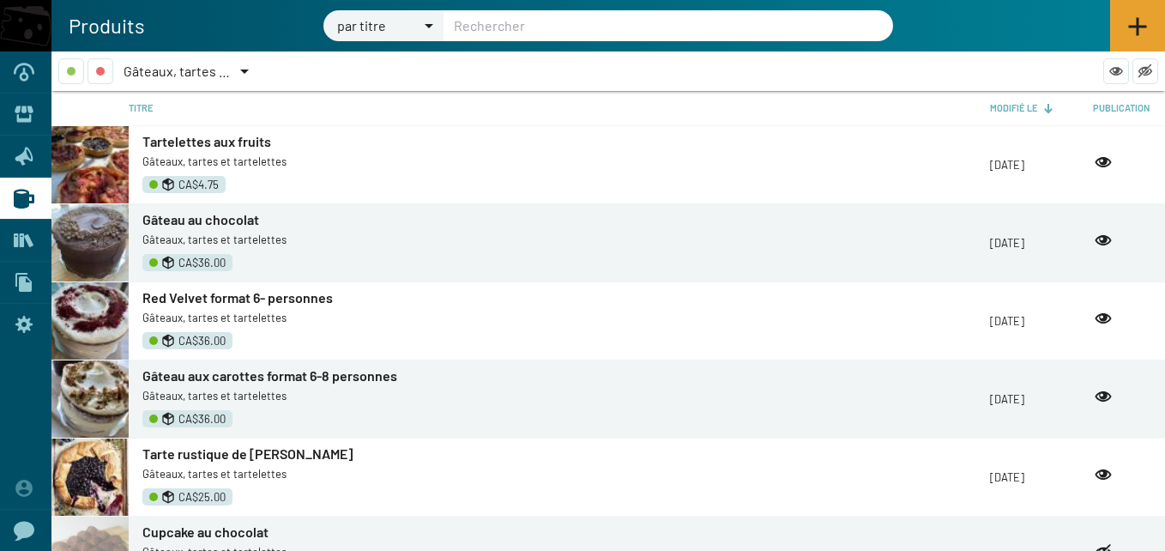
click at [1136, 32] on icon at bounding box center [1137, 26] width 21 height 21
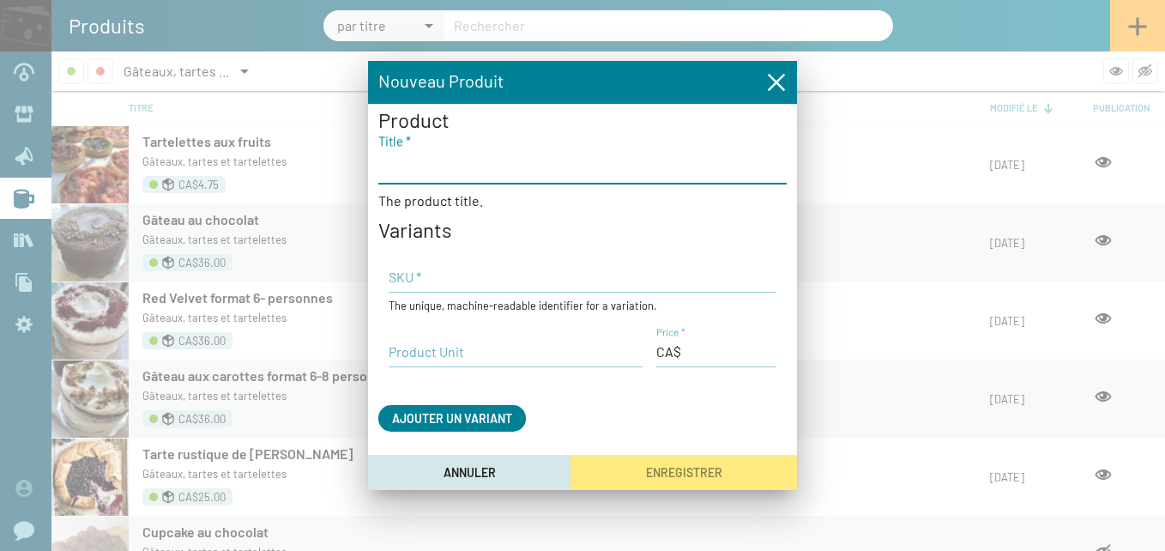
click at [576, 173] on input "Title *" at bounding box center [582, 165] width 408 height 21
type input "Cupcake chocolat, Red Velvet ou gâteau aux carottes"
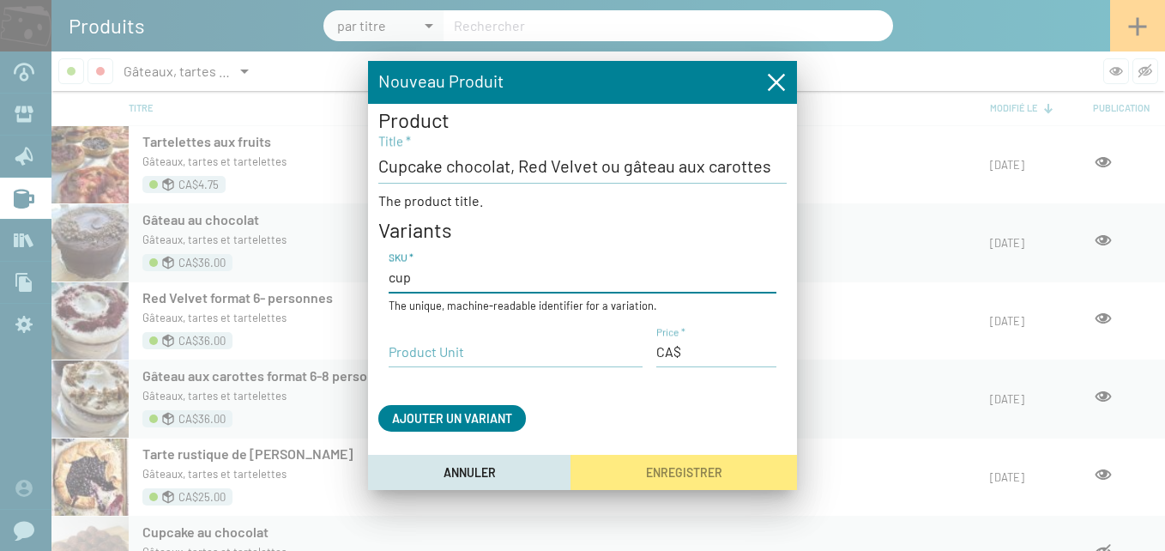
type input "cup"
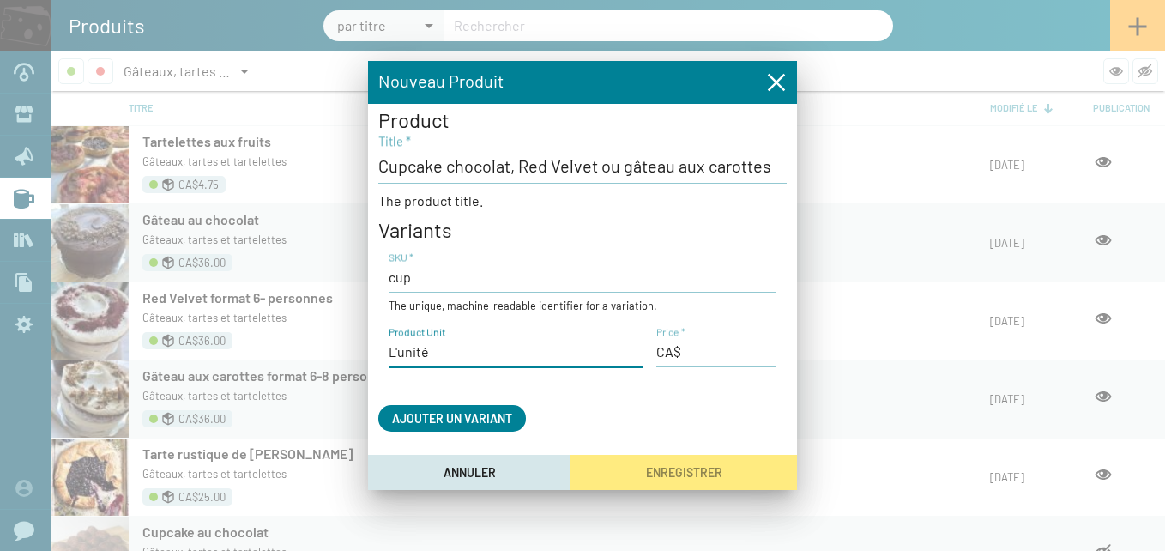
type input "L'unité"
type input "CA$"
click at [696, 356] on input "Price *" at bounding box center [716, 351] width 120 height 19
type input "5,25 $CA"
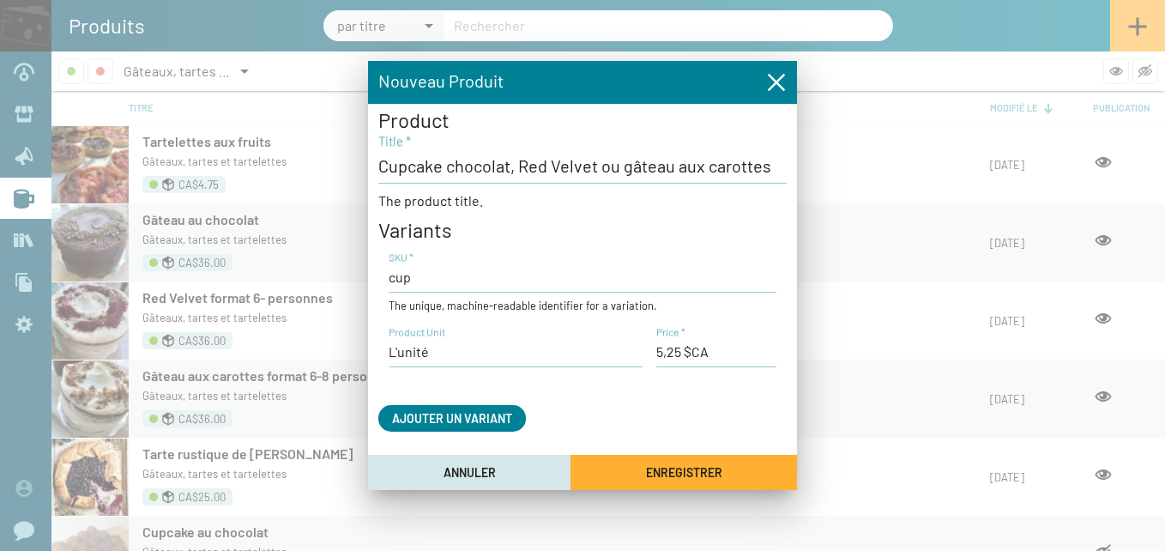
click at [663, 465] on span "Enregistrer" at bounding box center [684, 472] width 76 height 15
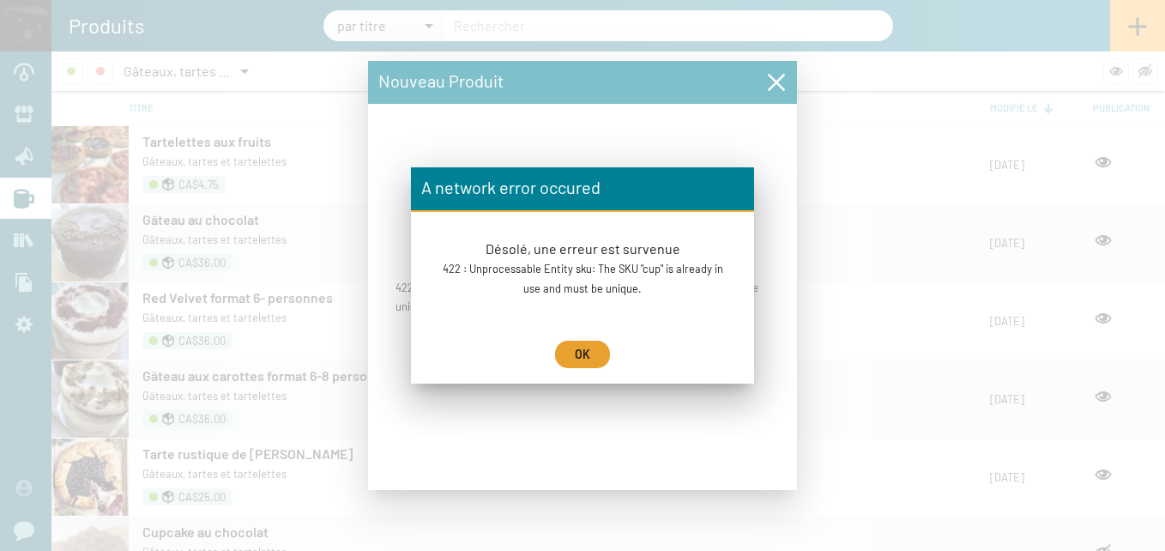
click at [582, 348] on span "OK" at bounding box center [582, 354] width 15 height 15
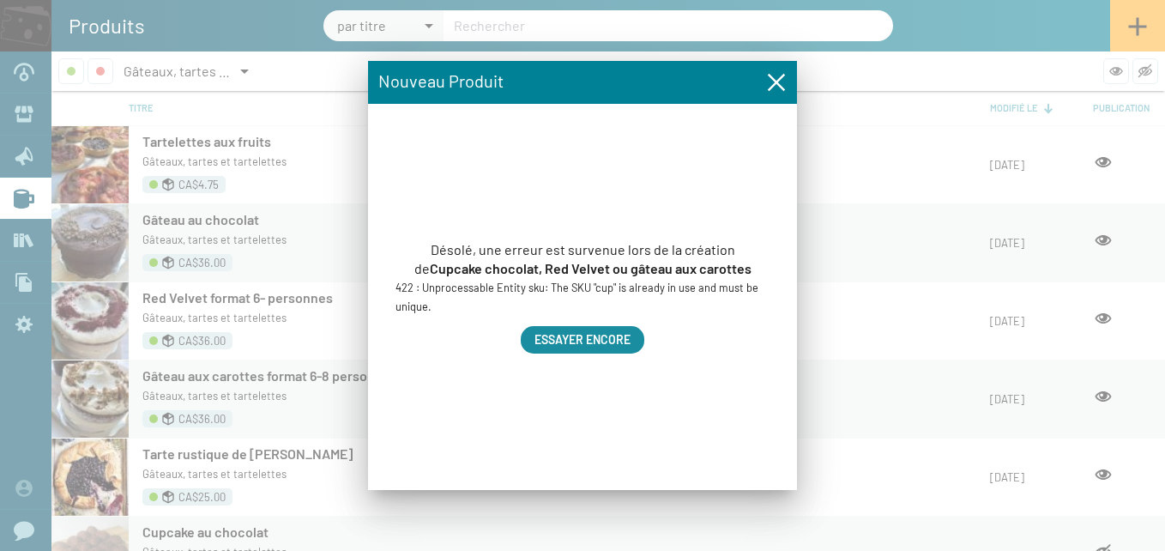
click at [600, 337] on span "Essayer encore" at bounding box center [582, 340] width 96 height 15
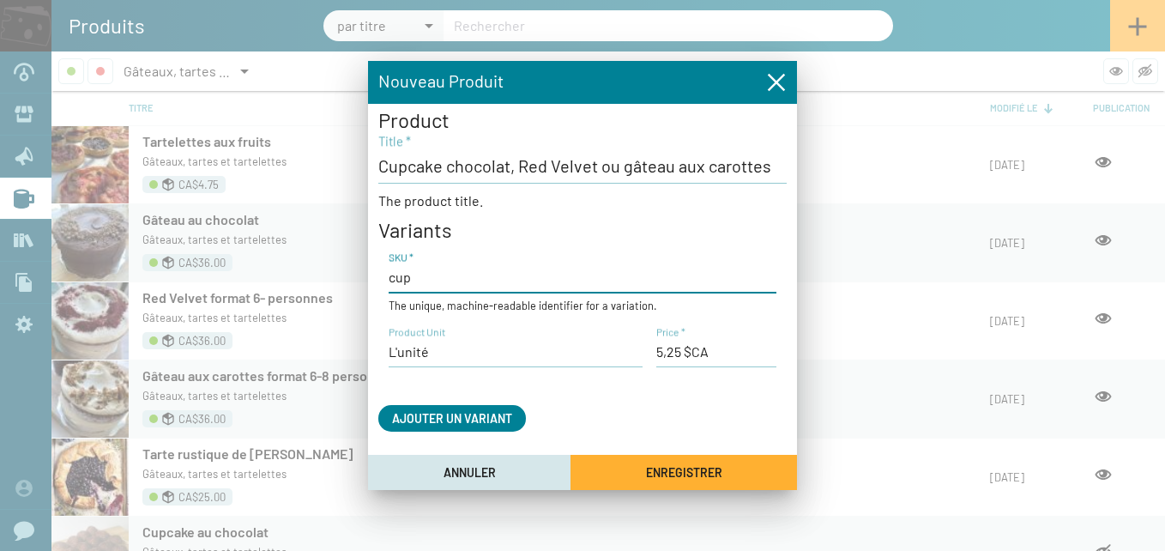
click at [422, 274] on input "cup" at bounding box center [583, 277] width 388 height 19
type input "cupcake"
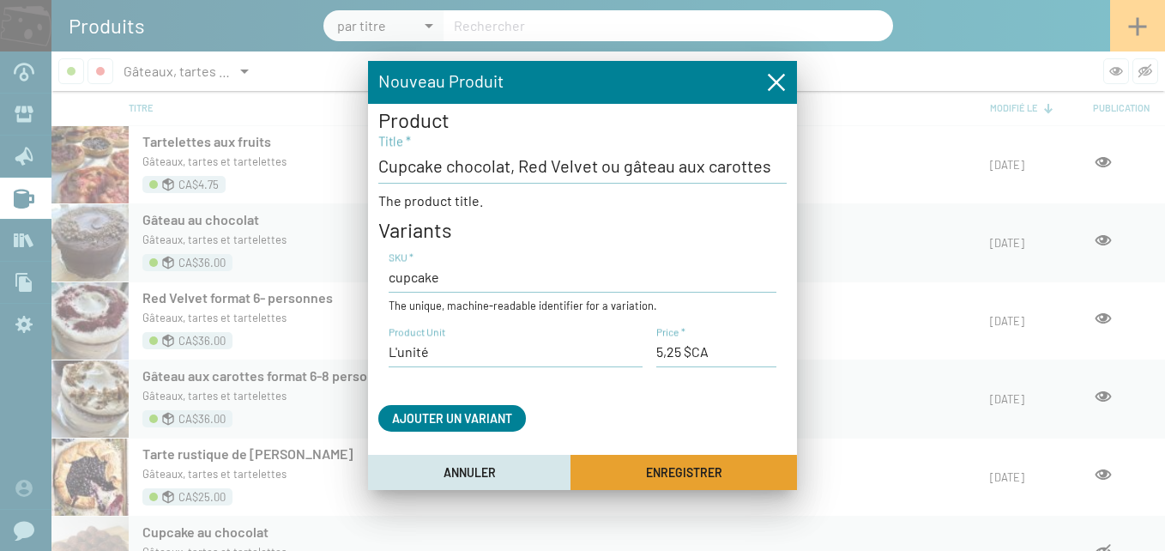
click at [629, 476] on button "Enregistrer" at bounding box center [683, 472] width 226 height 35
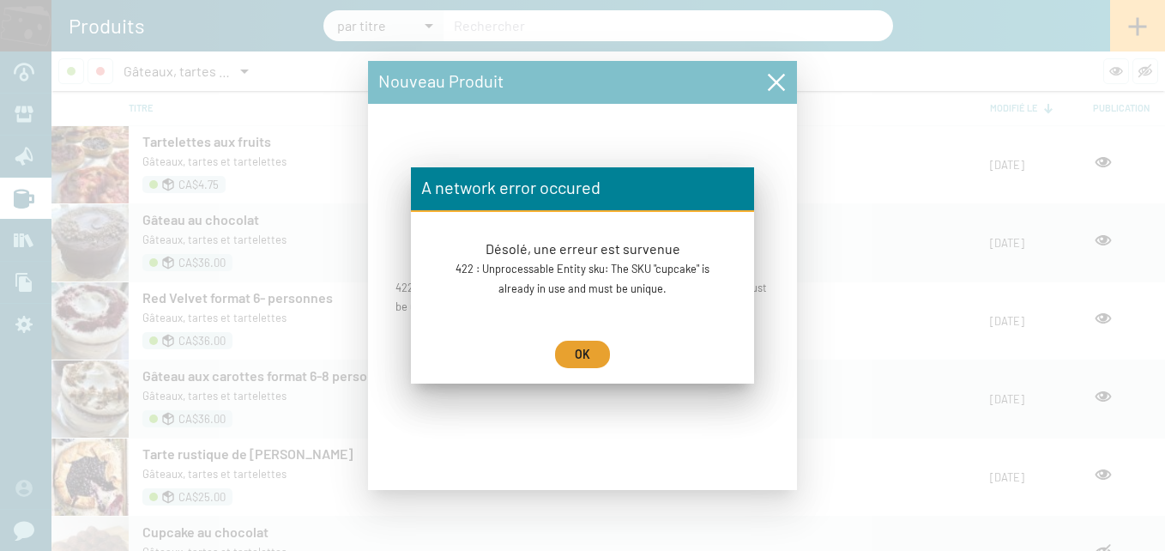
click at [589, 362] on button "OK" at bounding box center [582, 354] width 55 height 27
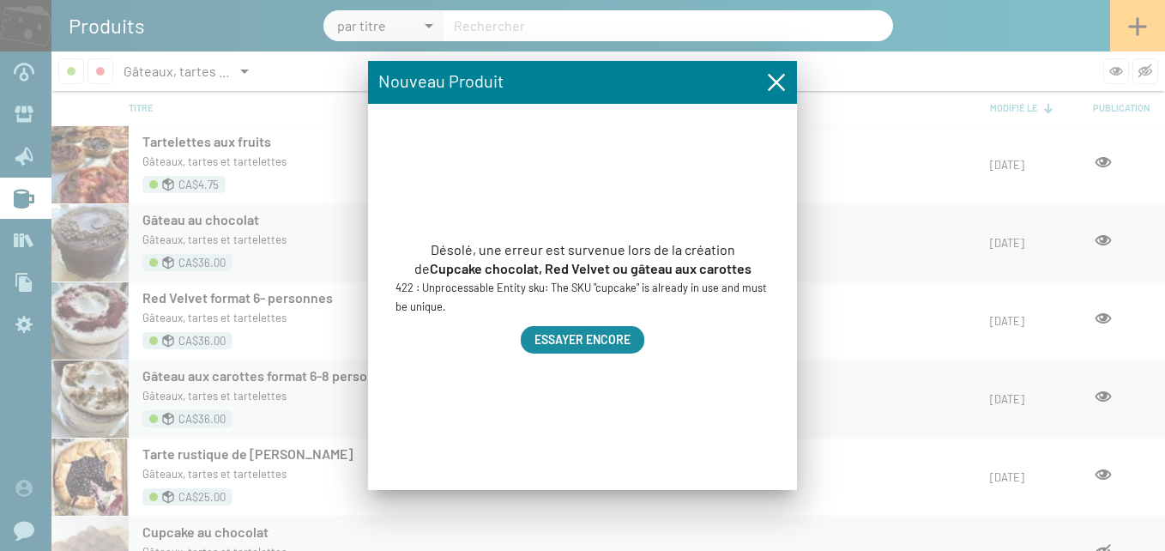
click at [602, 341] on span "Essayer encore" at bounding box center [582, 340] width 96 height 15
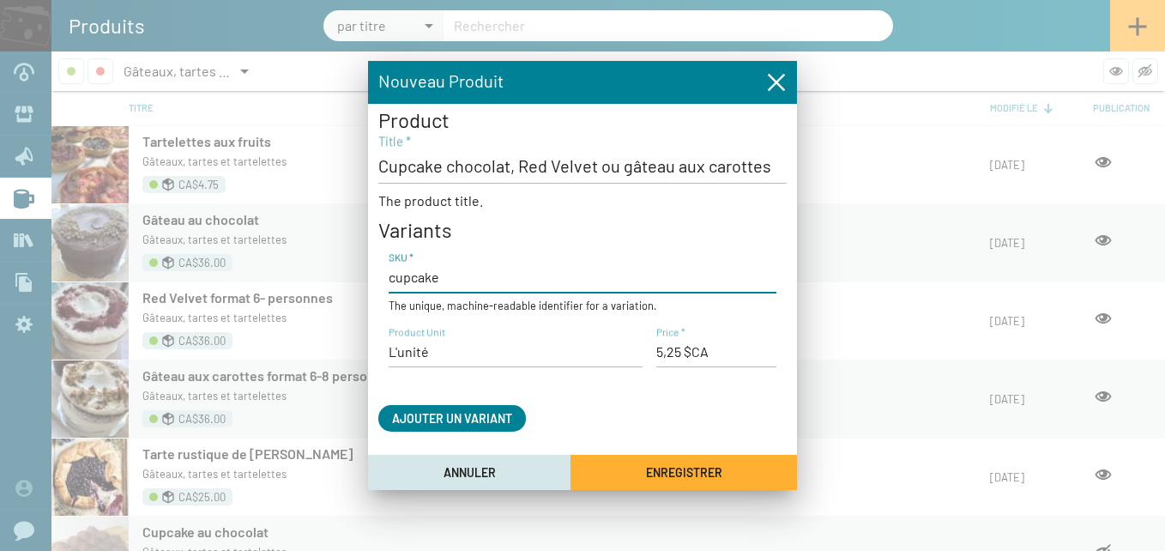
click at [445, 275] on input "cupcake" at bounding box center [583, 277] width 388 height 19
click at [445, 275] on input "cupcakeG" at bounding box center [583, 277] width 388 height 19
type input "cupcakeG"
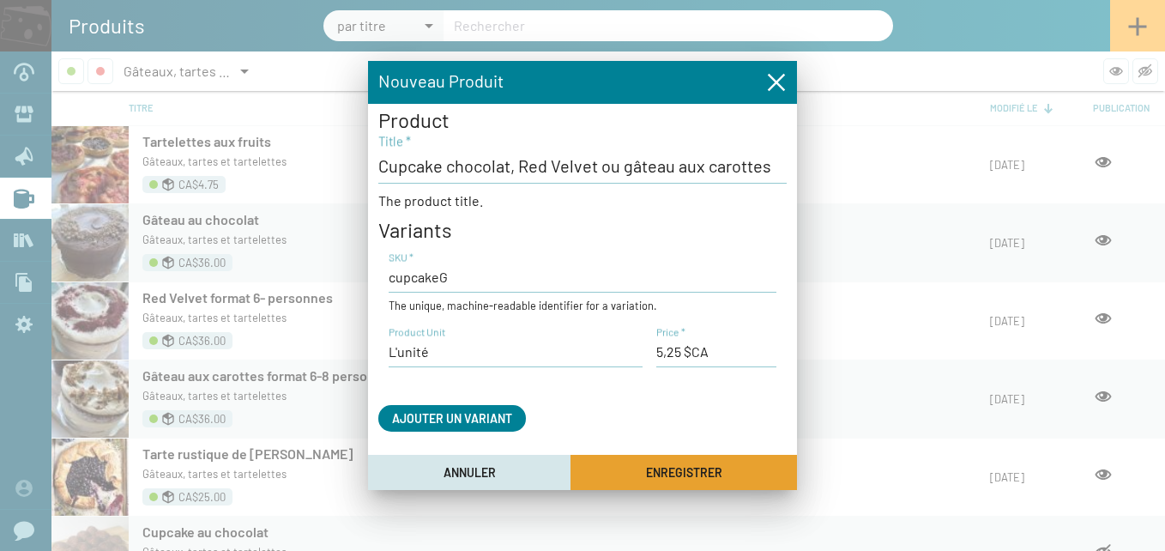
click at [736, 471] on button "Enregistrer" at bounding box center [683, 472] width 226 height 35
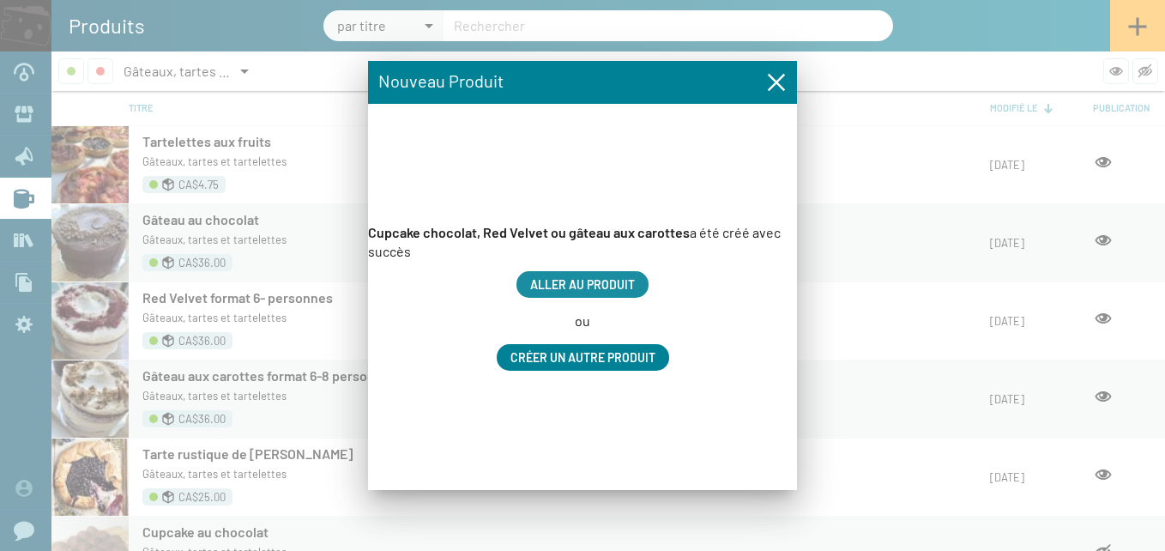
click at [610, 280] on span "Aller au produit" at bounding box center [582, 284] width 105 height 15
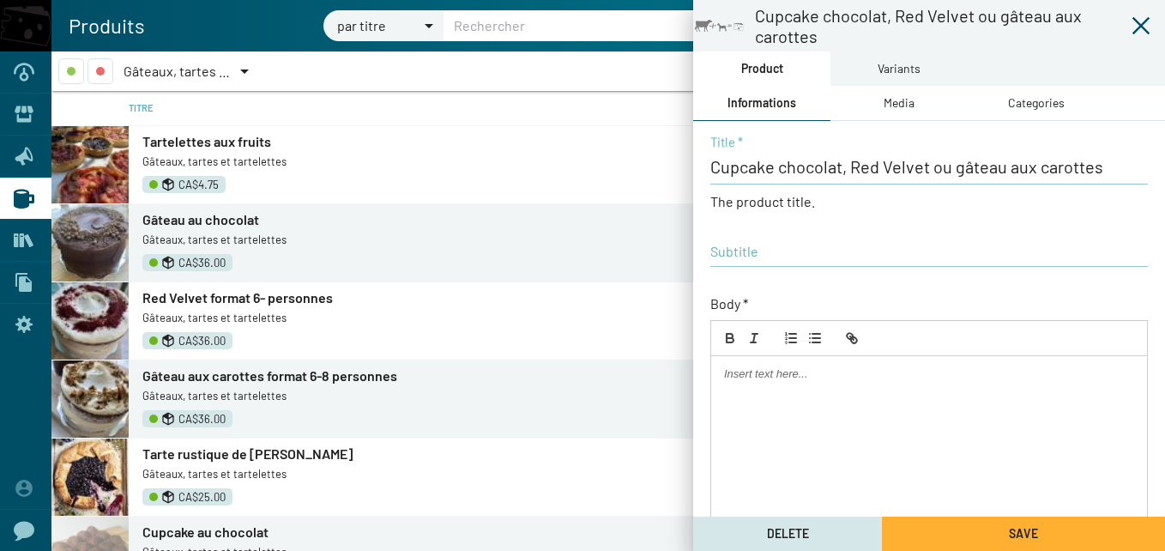
click at [771, 384] on div at bounding box center [929, 493] width 436 height 274
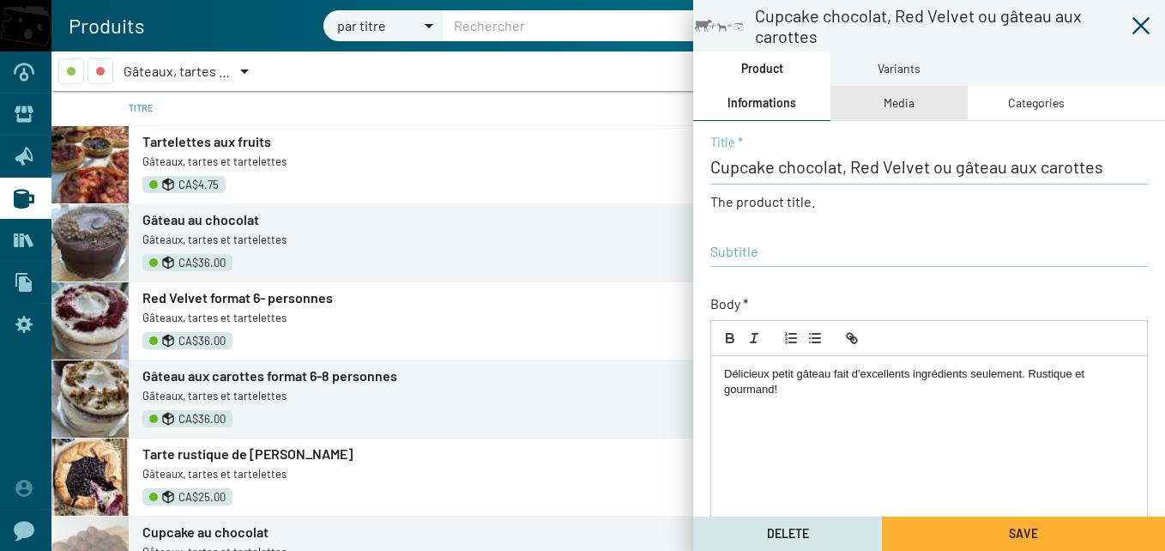
click at [907, 98] on div "Media" at bounding box center [898, 102] width 31 height 19
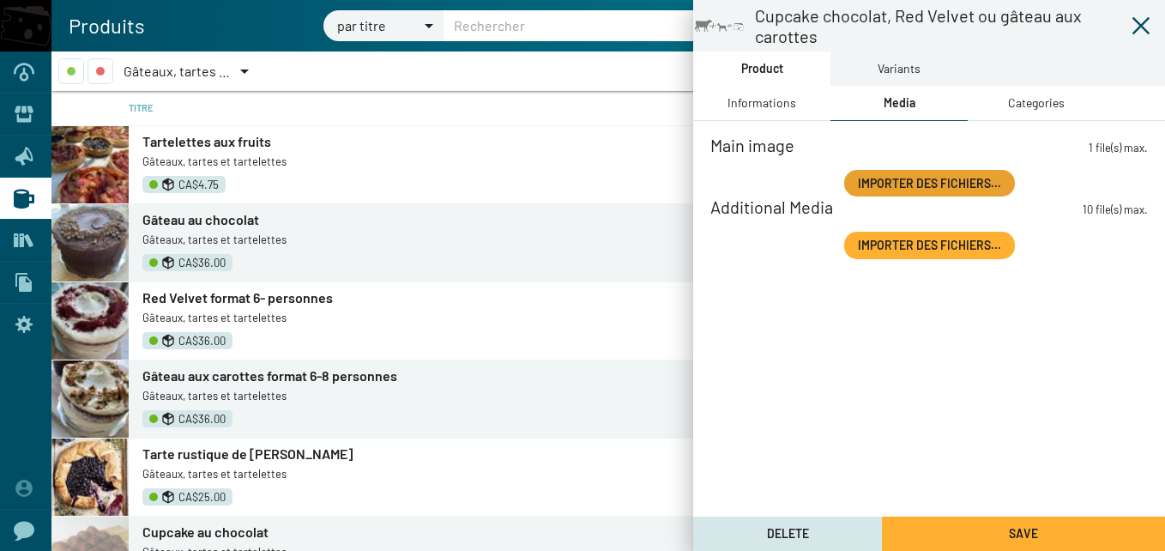
click at [944, 181] on span "Importer des fichiers..." at bounding box center [929, 183] width 143 height 15
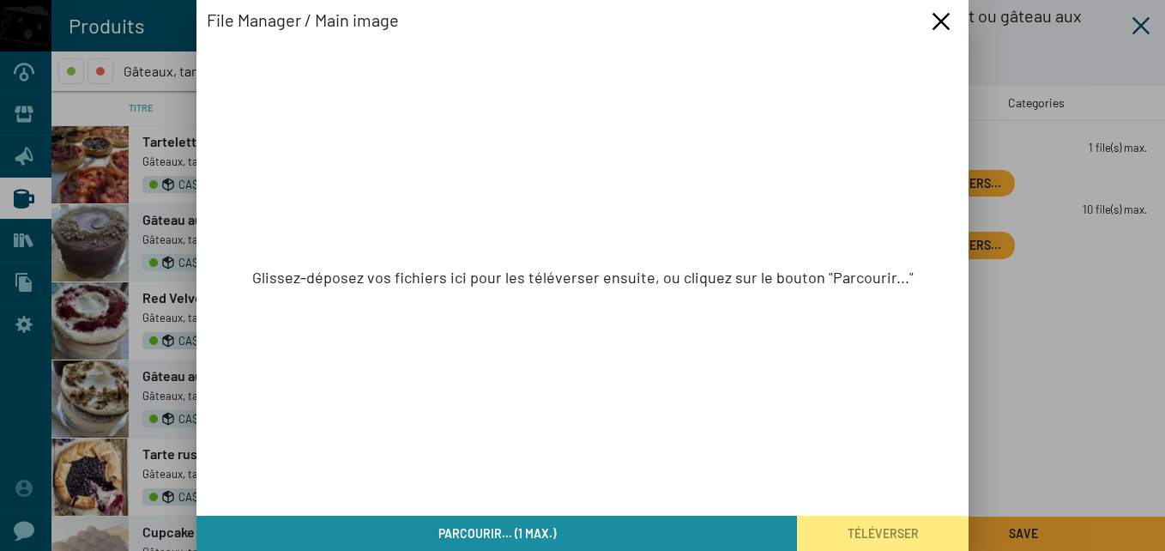
click at [552, 538] on span "Parcourir... (1 max.)" at bounding box center [497, 533] width 118 height 15
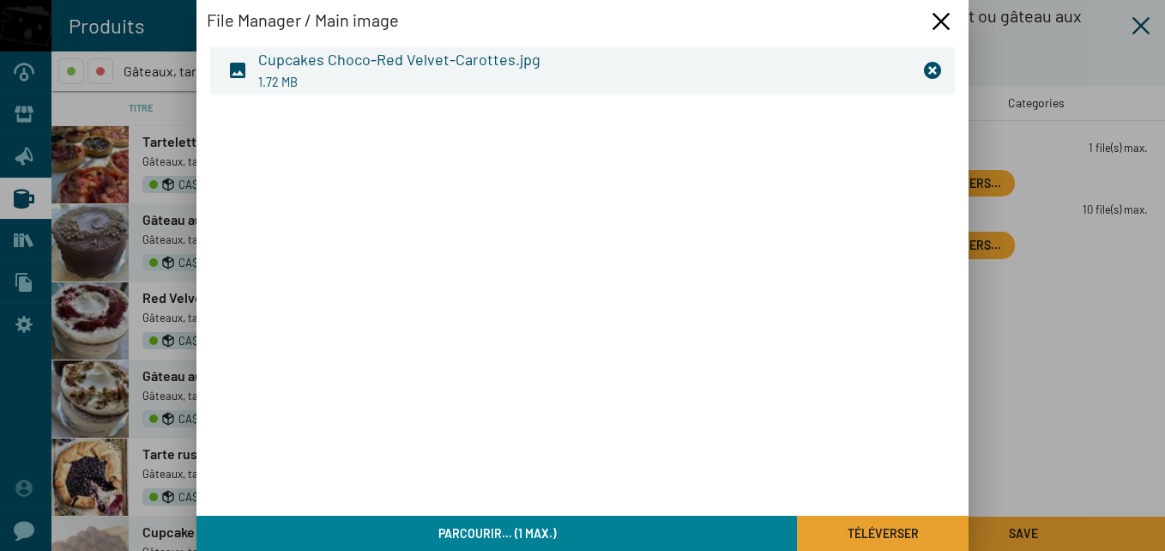
click at [900, 533] on span "Téléverser" at bounding box center [882, 533] width 71 height 15
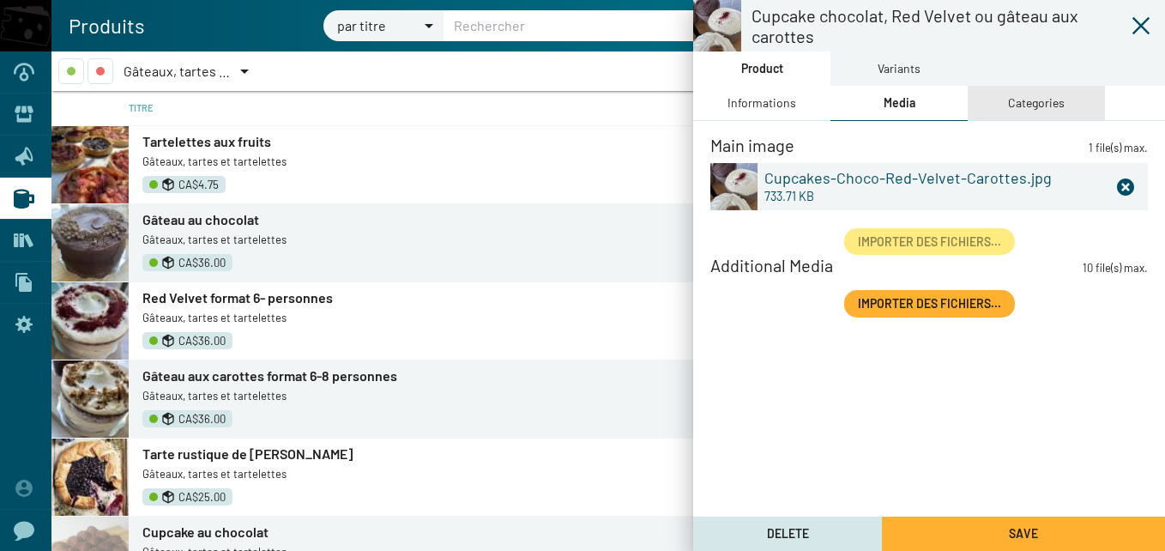
click at [1045, 99] on div "Categories" at bounding box center [1036, 102] width 57 height 19
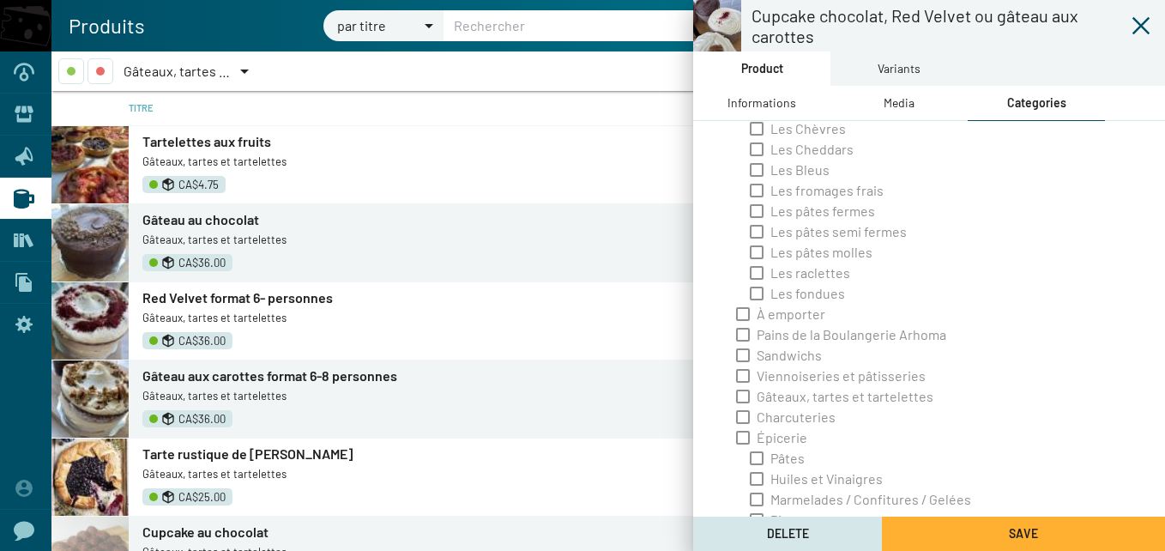
scroll to position [264, 0]
click at [744, 371] on span at bounding box center [743, 375] width 14 height 14
click at [743, 382] on input "Viennoiseries et pâtisseries" at bounding box center [742, 382] width 1 height 1
checkbox input "true"
click at [741, 397] on span at bounding box center [743, 396] width 14 height 14
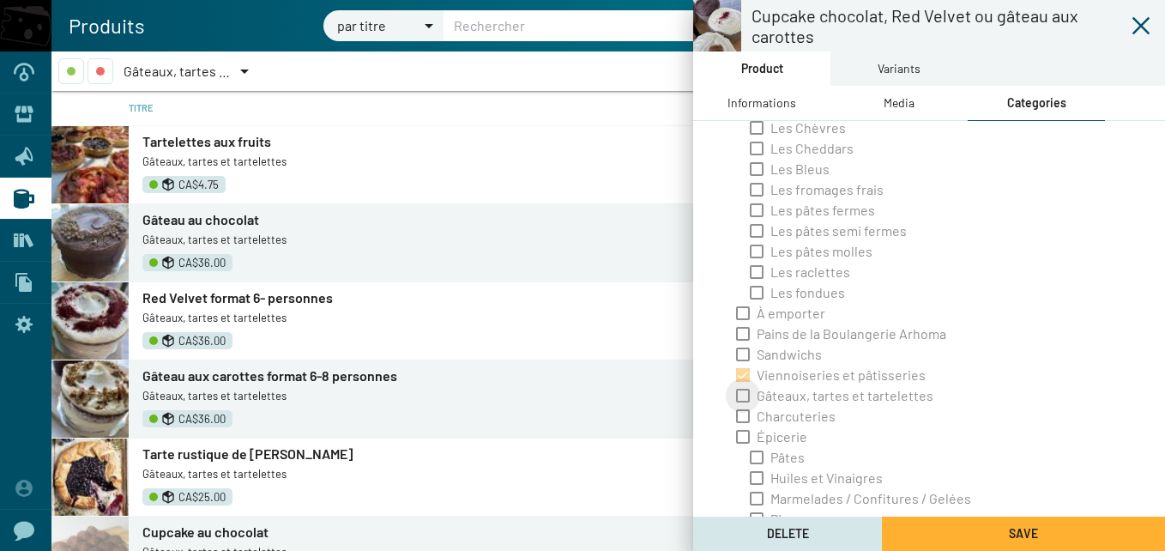
click at [742, 402] on input "Gâteaux, tartes et tartelettes" at bounding box center [742, 402] width 1 height 1
checkbox input "true"
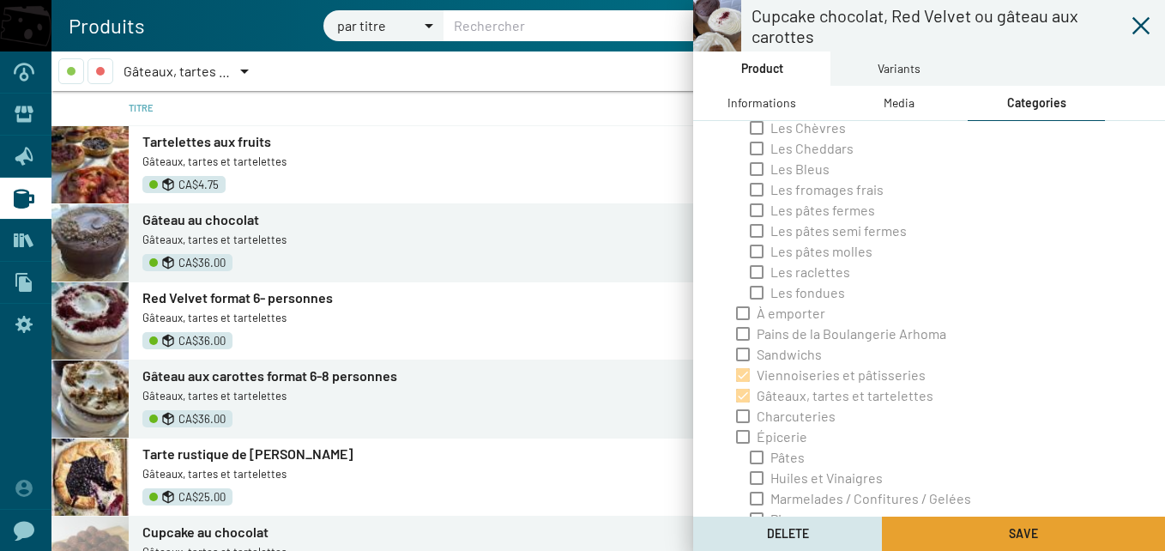
click at [969, 545] on button "Save" at bounding box center [1023, 533] width 283 height 34
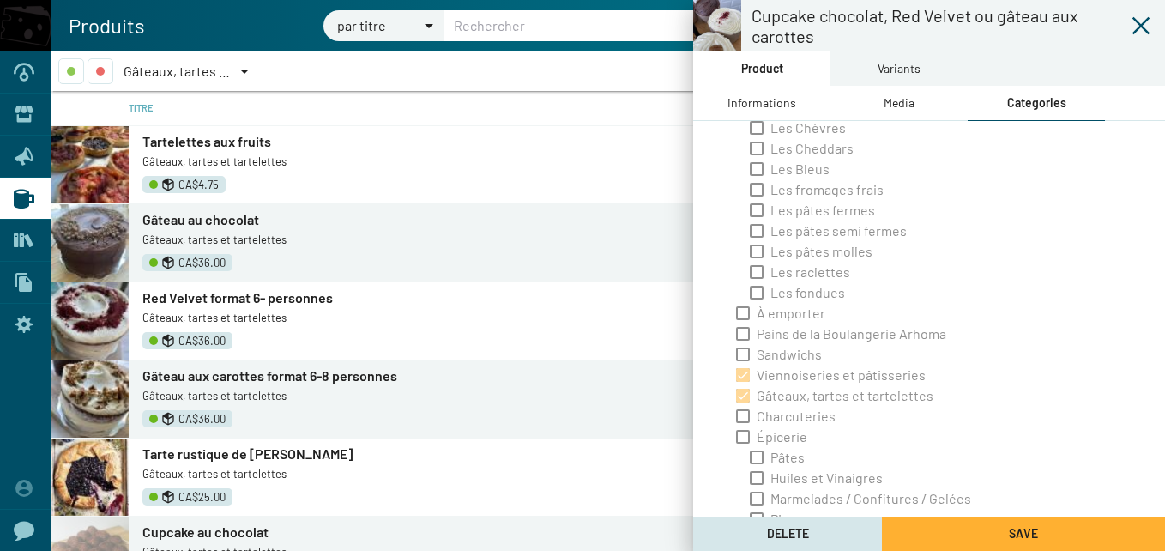
scroll to position [324, 0]
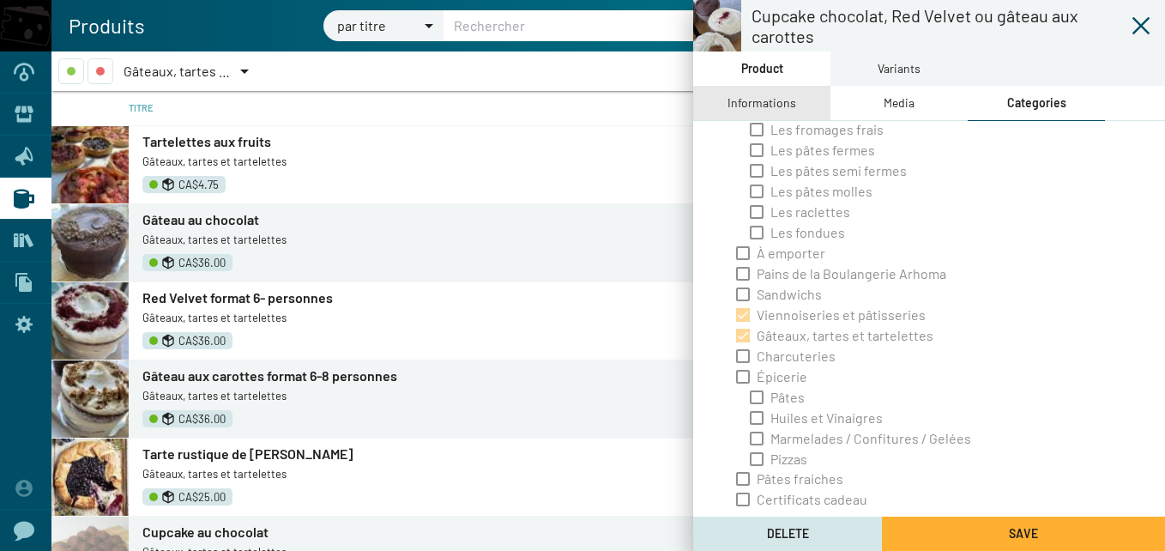
click at [727, 99] on div "Informations" at bounding box center [761, 103] width 137 height 34
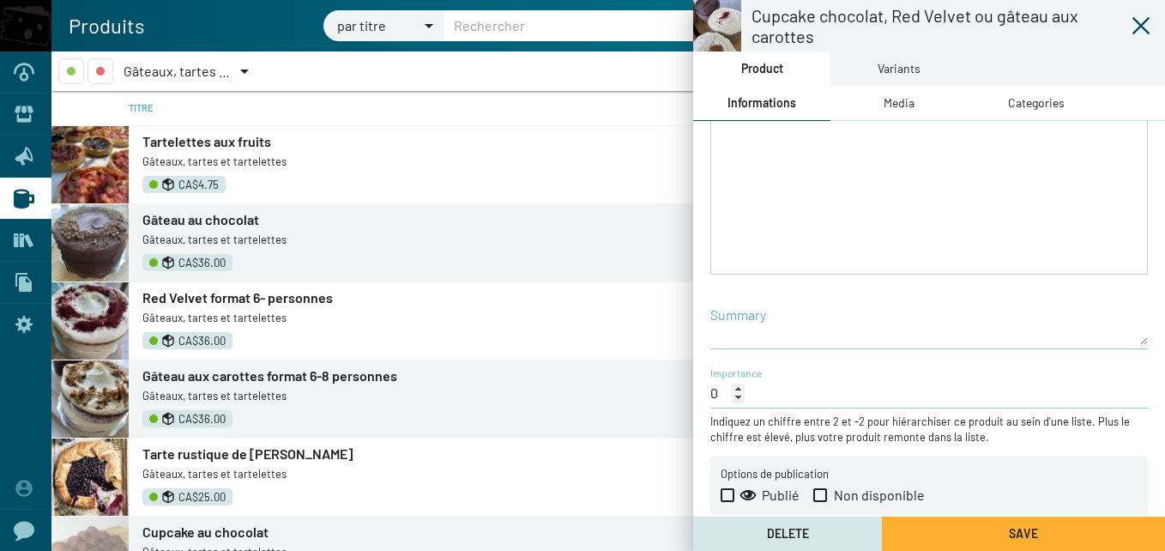
scroll to position [368, 0]
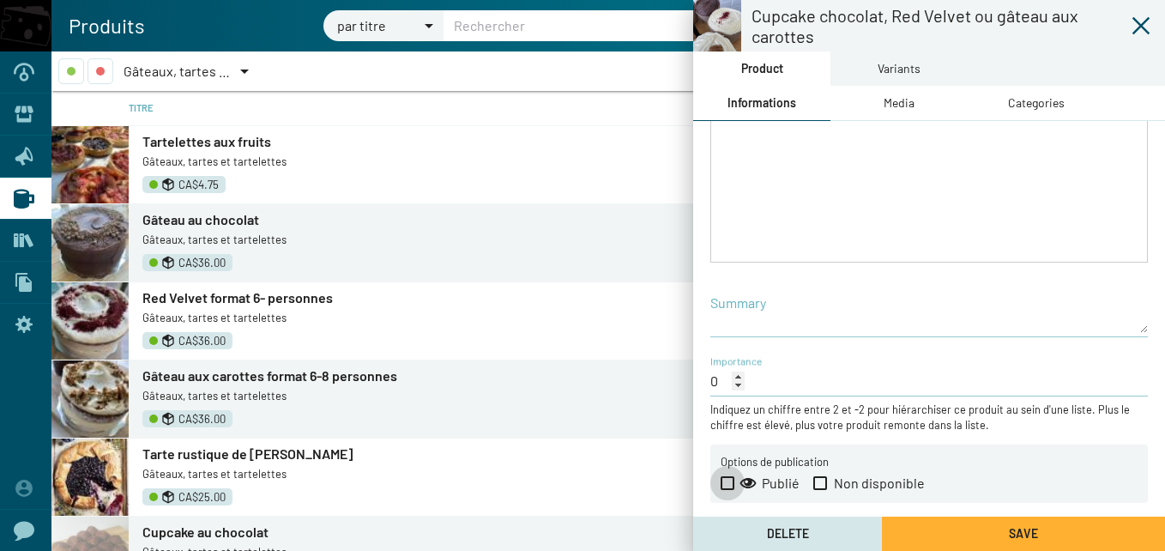
click at [729, 481] on span at bounding box center [728, 483] width 14 height 14
click at [727, 490] on input "Publié" at bounding box center [727, 490] width 1 height 1
checkbox input "true"
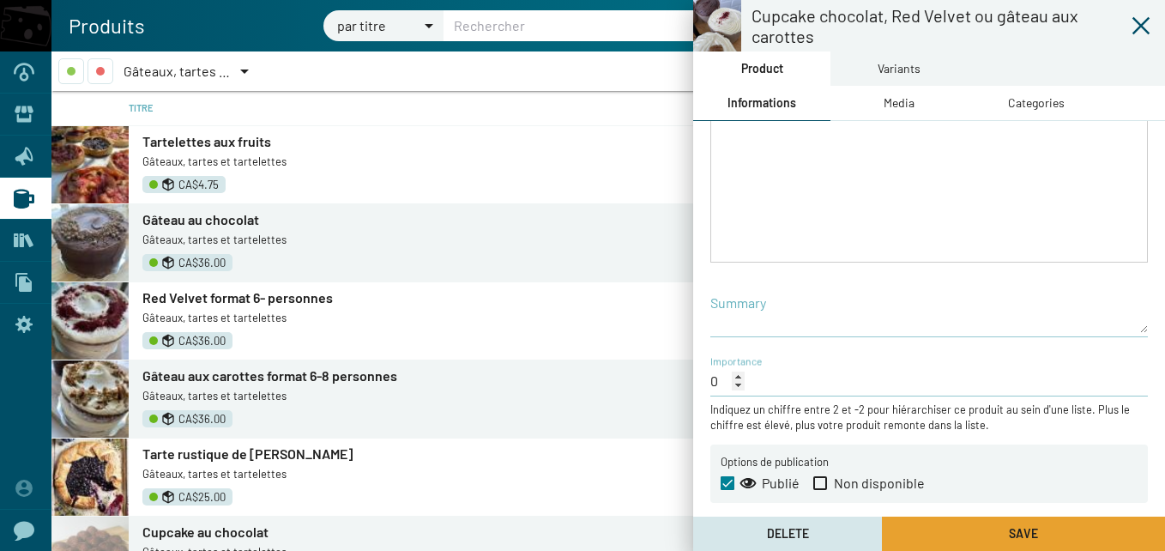
click at [1082, 531] on button "Save" at bounding box center [1023, 533] width 283 height 34
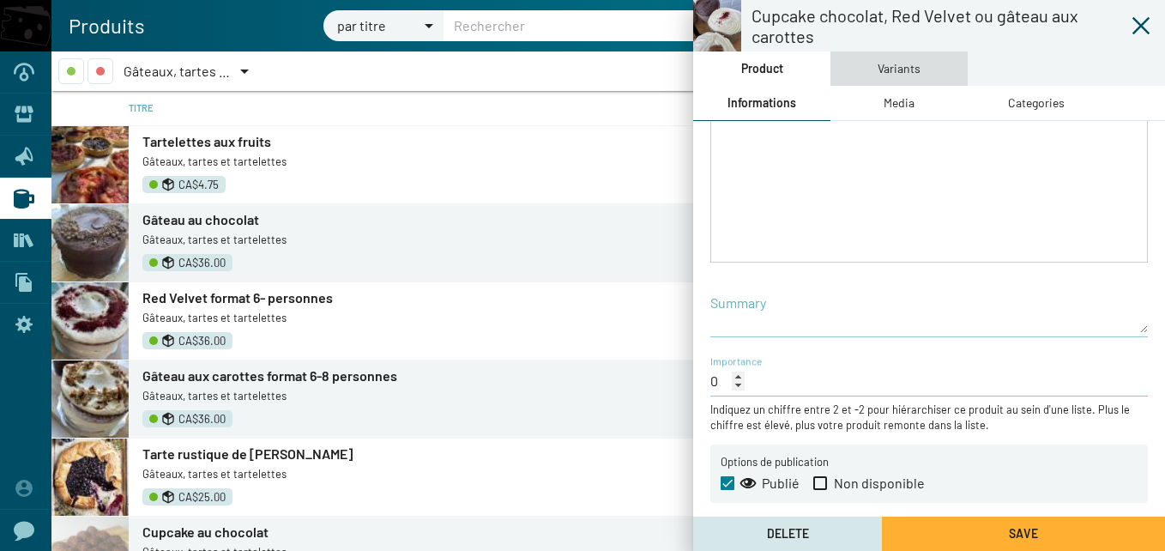
click at [897, 75] on div "Variants" at bounding box center [898, 68] width 43 height 19
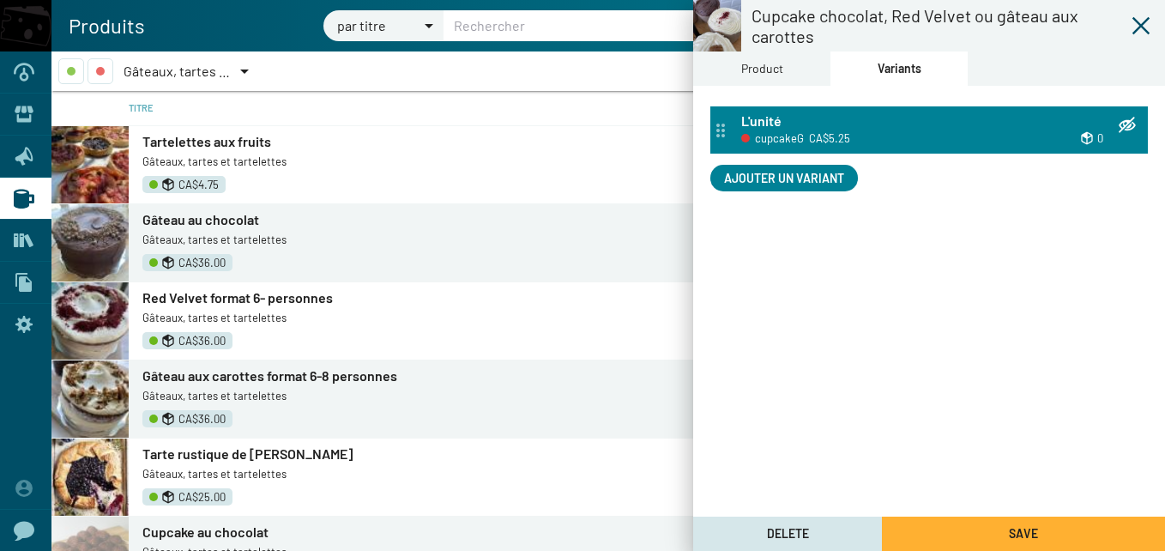
click at [955, 131] on div "cupcakeG CA$5.25" at bounding box center [853, 138] width 224 height 20
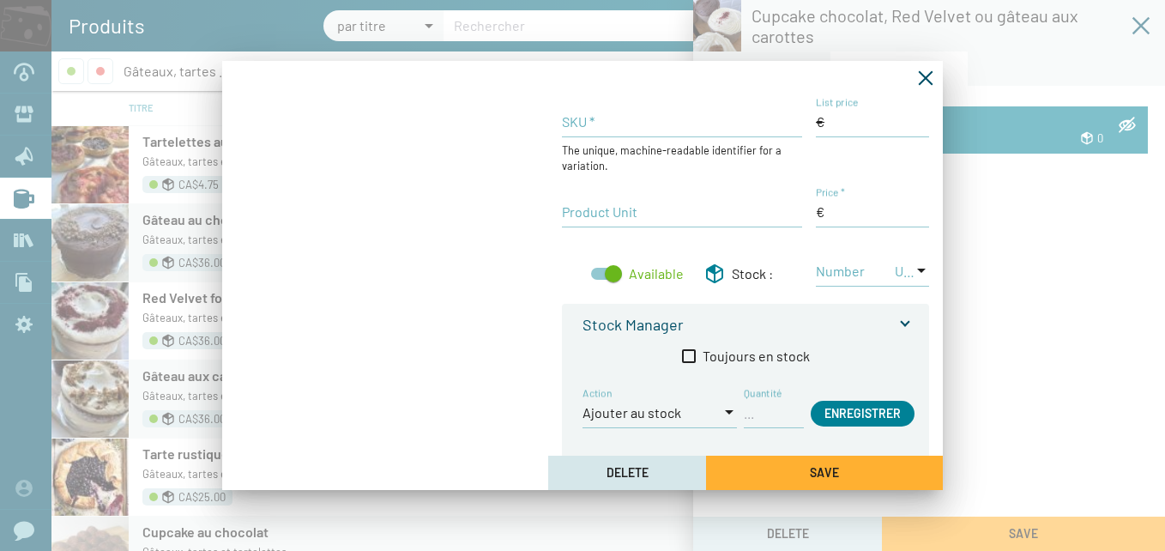
type input "cupcakeG"
type input "L'unité"
checkbox input "false"
type input "0.000000"
checkbox input "false"
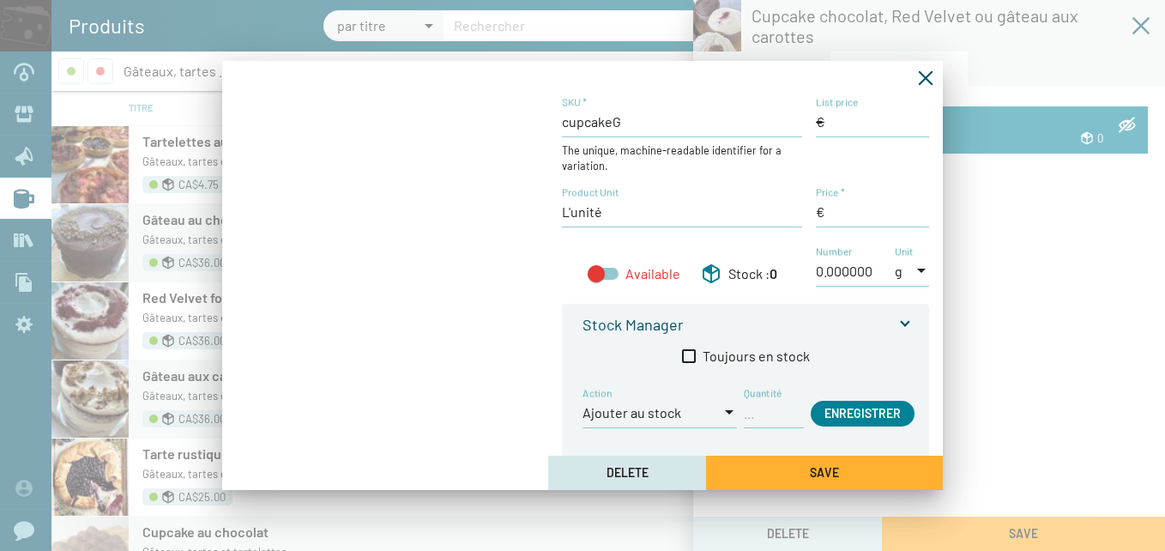
type input "5,25 $CA"
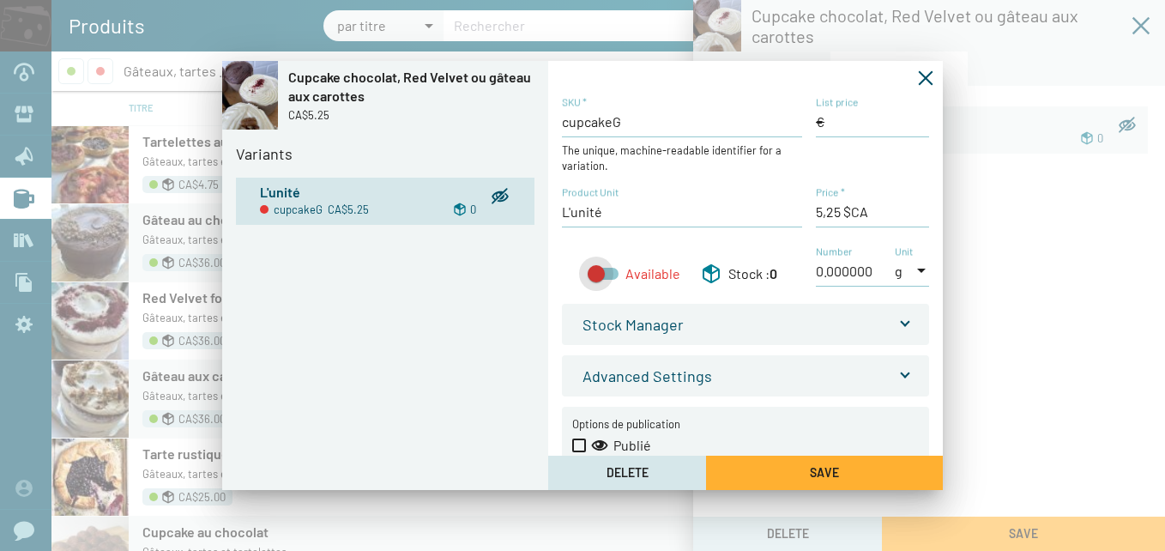
click at [594, 279] on div at bounding box center [596, 273] width 17 height 17
click at [595, 280] on input "Available" at bounding box center [595, 280] width 1 height 1
checkbox input "true"
click at [581, 443] on span at bounding box center [579, 445] width 14 height 14
click at [579, 452] on input "Publié" at bounding box center [578, 452] width 1 height 1
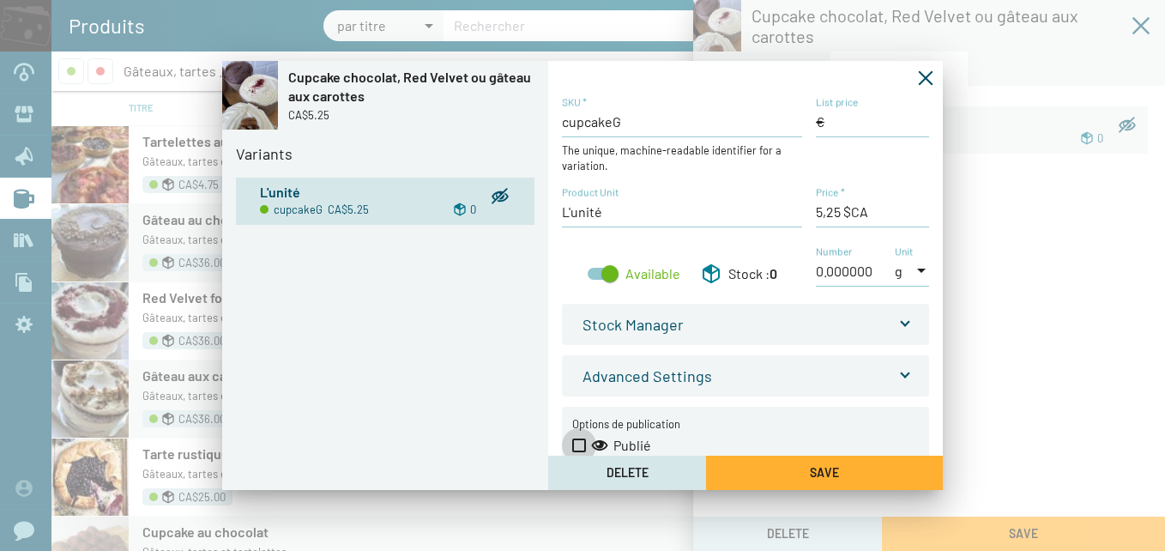
checkbox input "true"
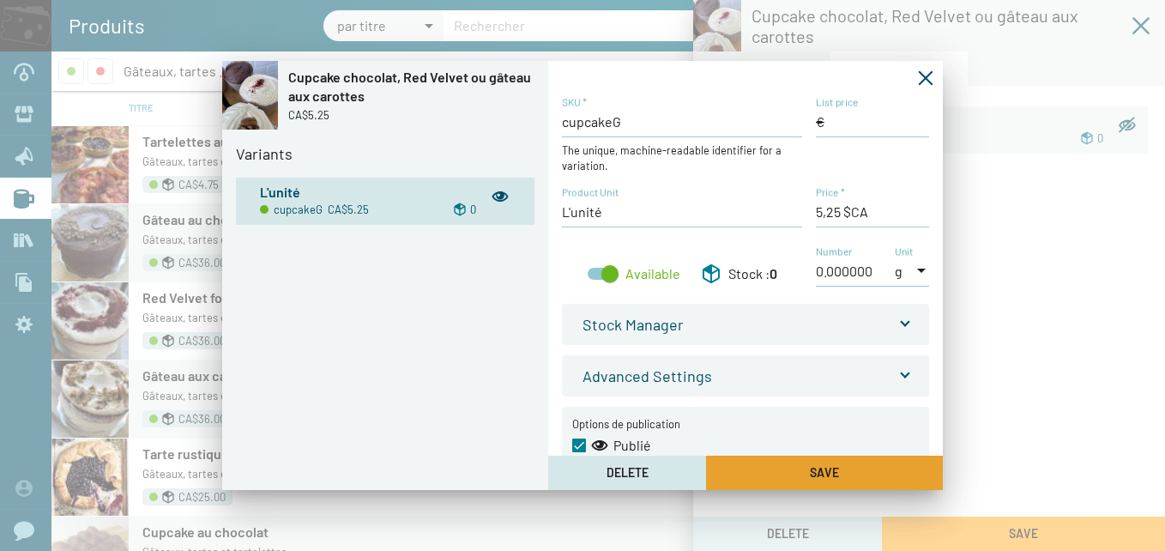
click at [839, 479] on button "Save" at bounding box center [824, 472] width 237 height 34
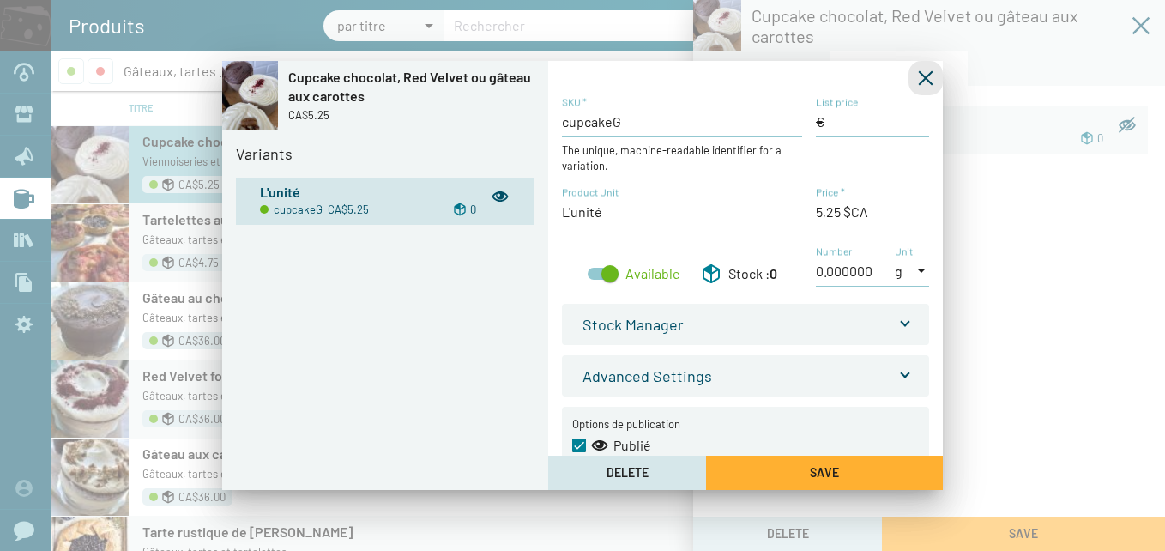
click at [928, 72] on icon "Fermer la fenêtre" at bounding box center [925, 77] width 17 height 17
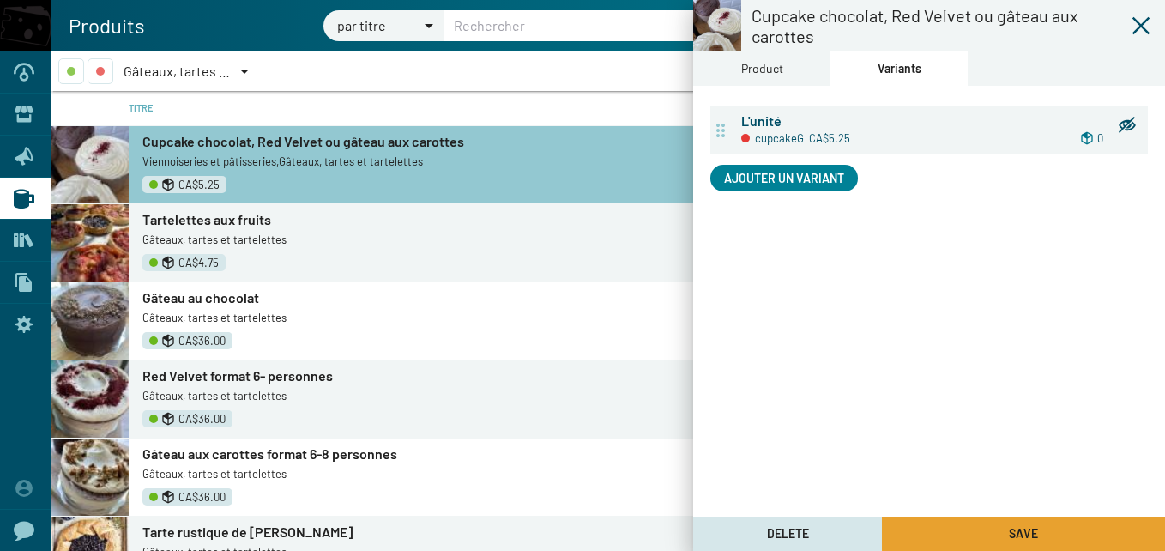
click at [1055, 524] on button "Save" at bounding box center [1023, 533] width 283 height 34
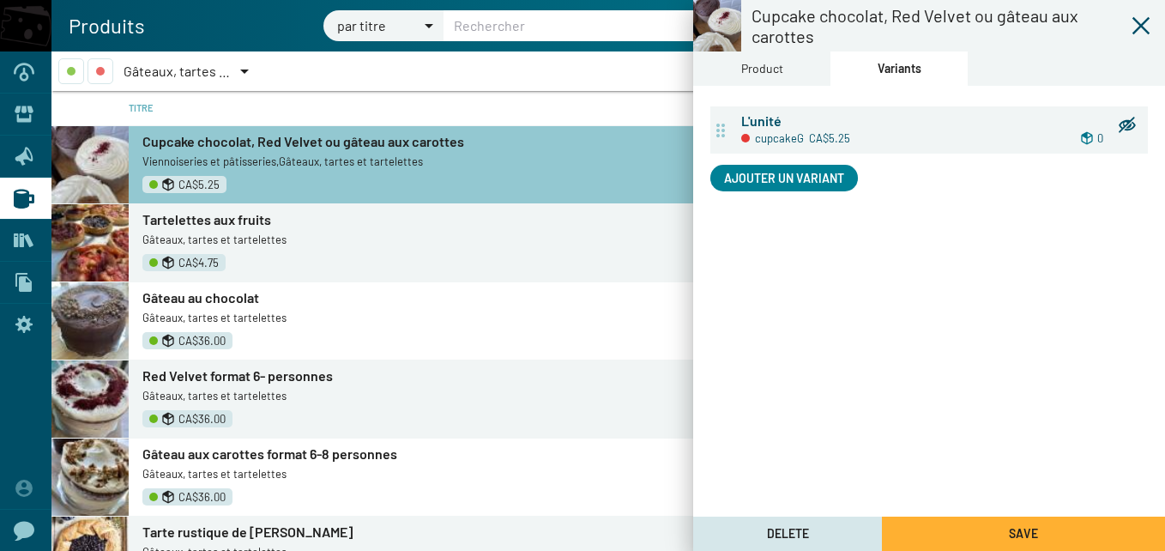
click at [1135, 21] on icon at bounding box center [1141, 25] width 21 height 21
